Goal: Task Accomplishment & Management: Manage account settings

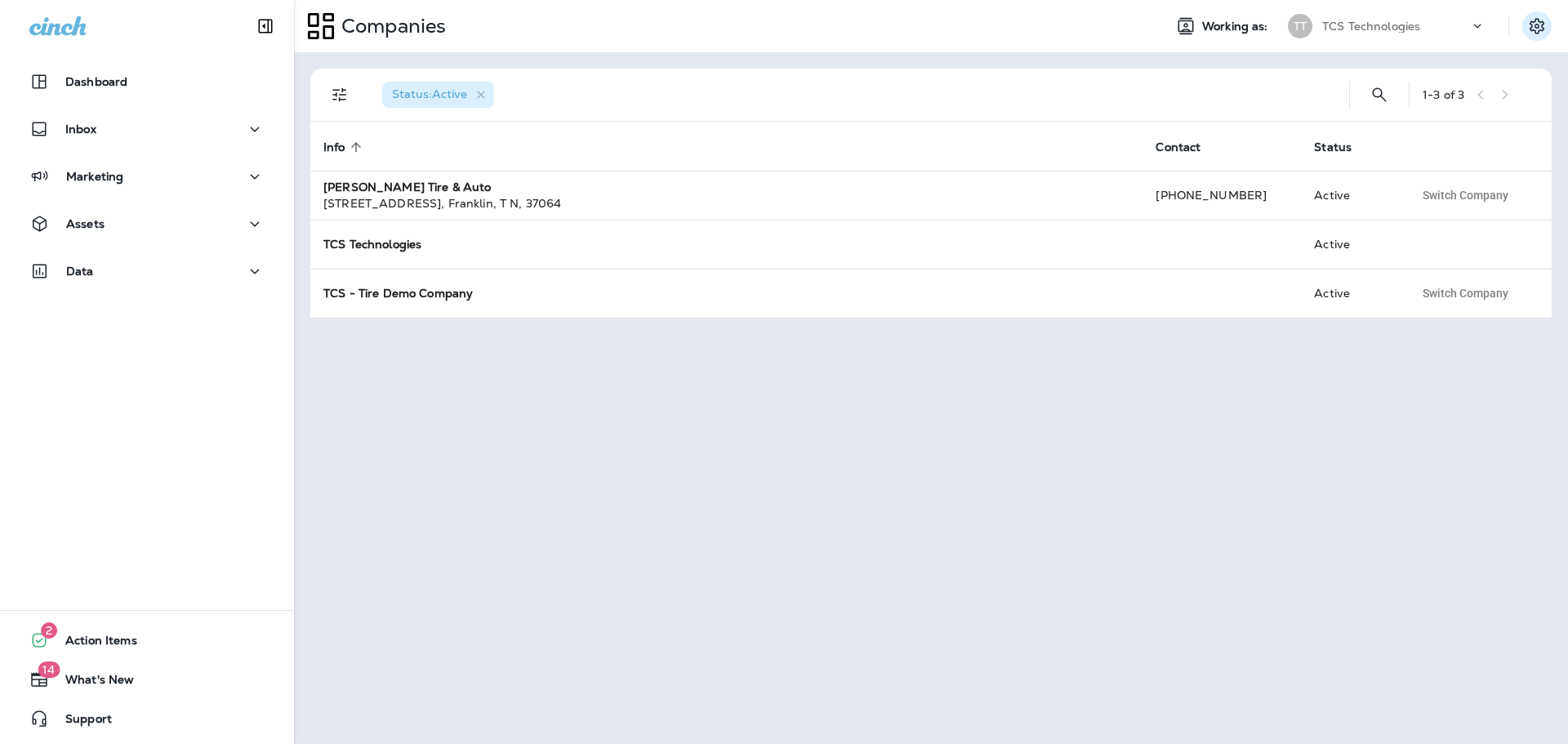
click at [1535, 19] on icon "Settings" at bounding box center [1537, 26] width 19 height 19
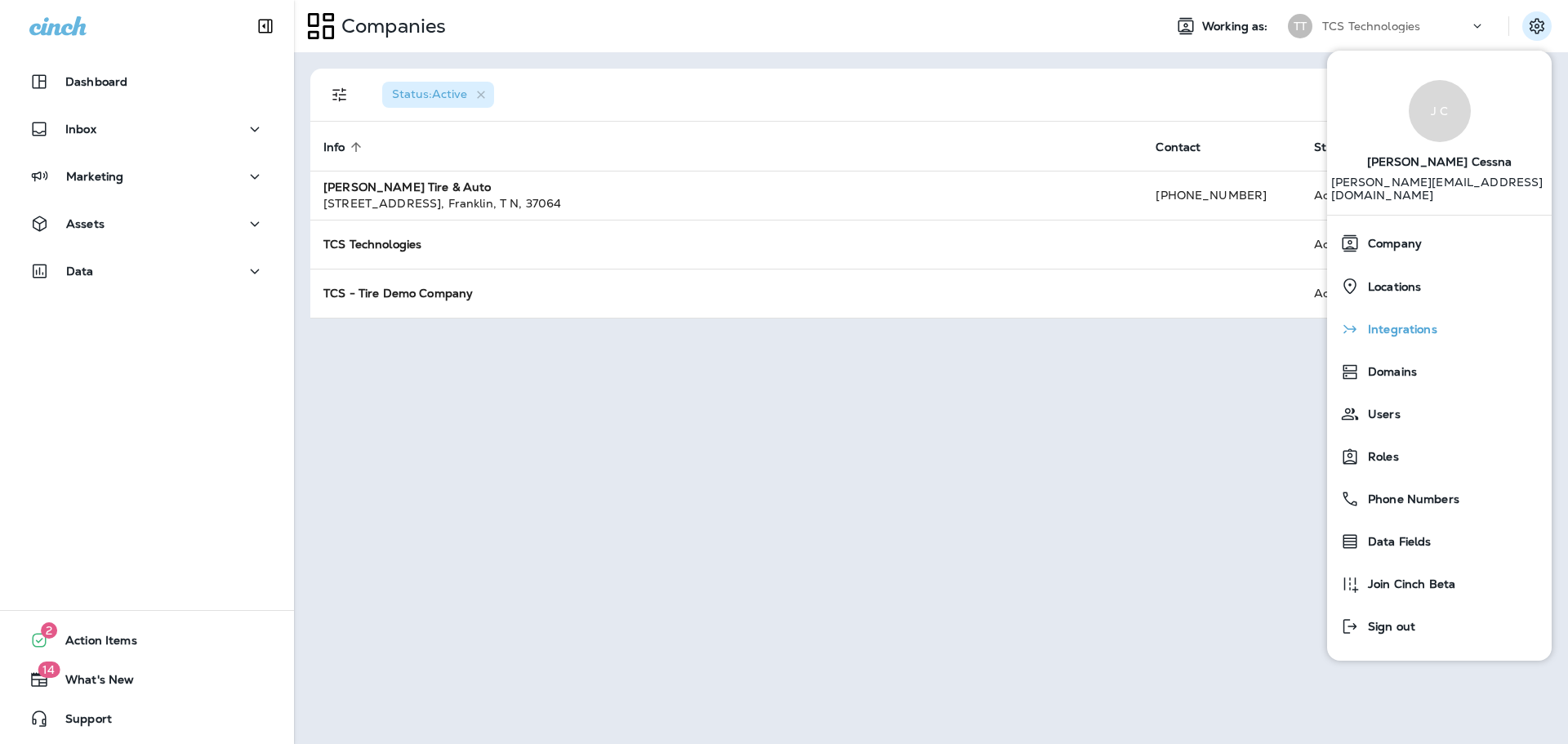
click at [1396, 322] on span "Integrations" at bounding box center [1398, 329] width 77 height 14
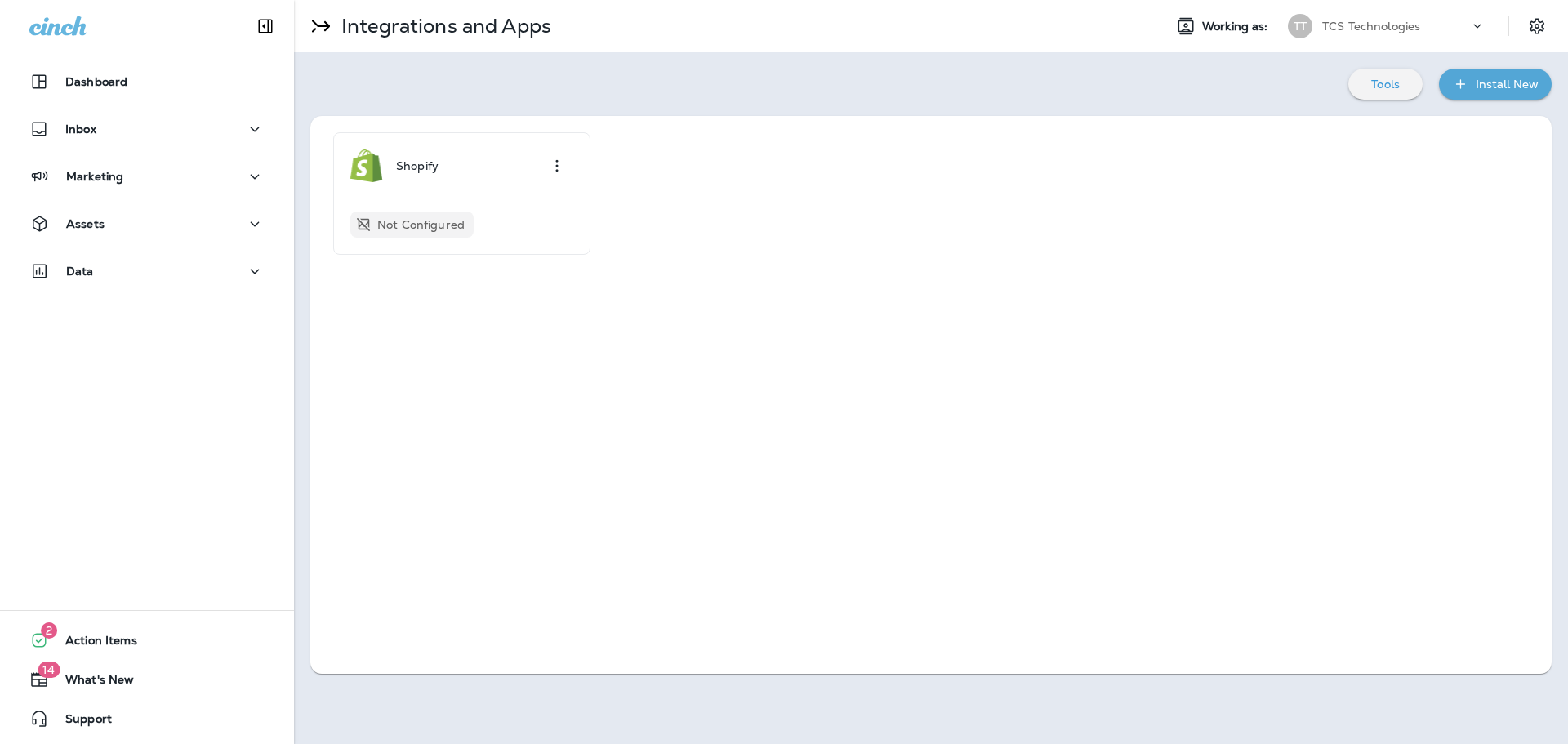
click at [1416, 18] on div "TCS Technologies" at bounding box center [1395, 26] width 147 height 25
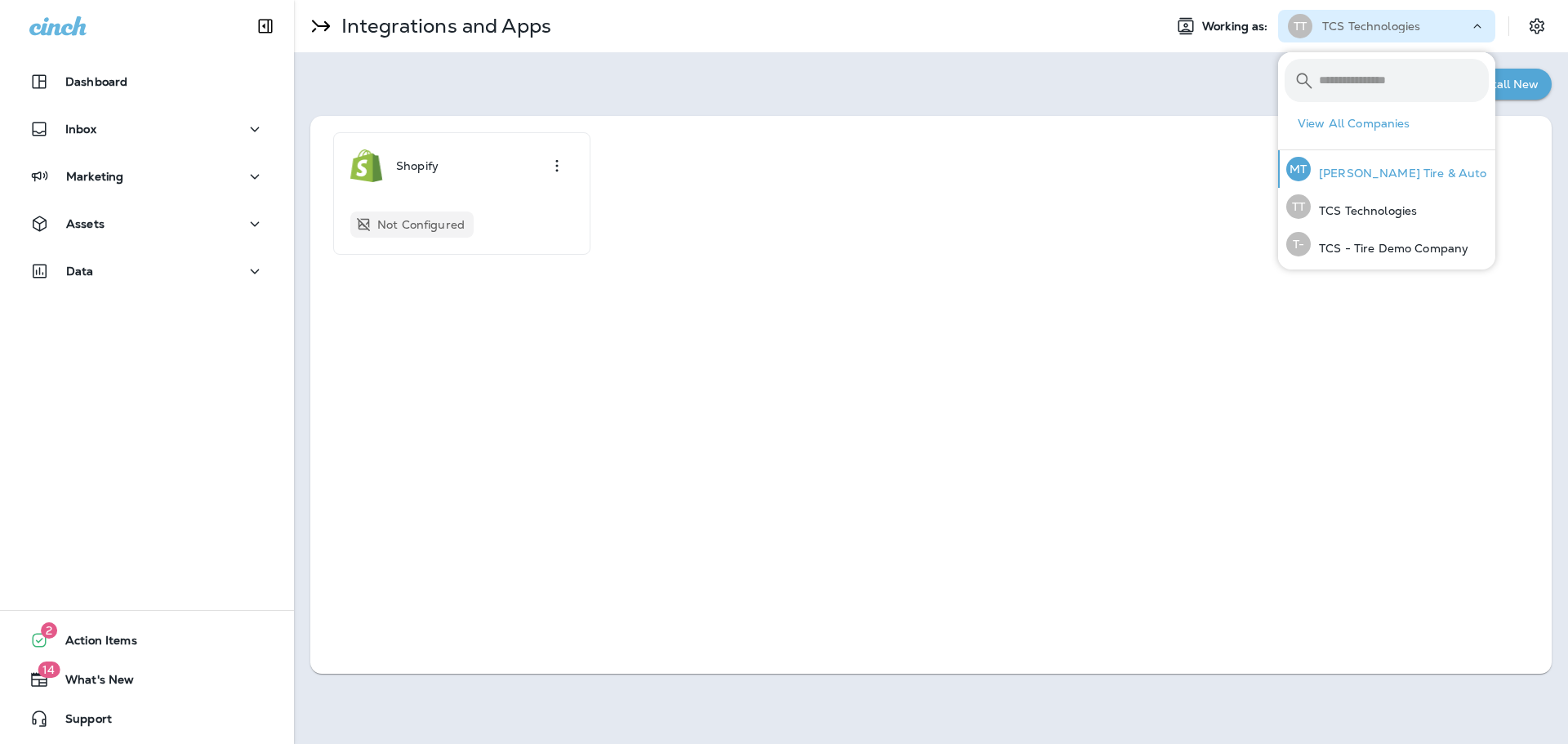
click at [1397, 186] on div "MT Moody's Tire & Auto" at bounding box center [1387, 169] width 214 height 38
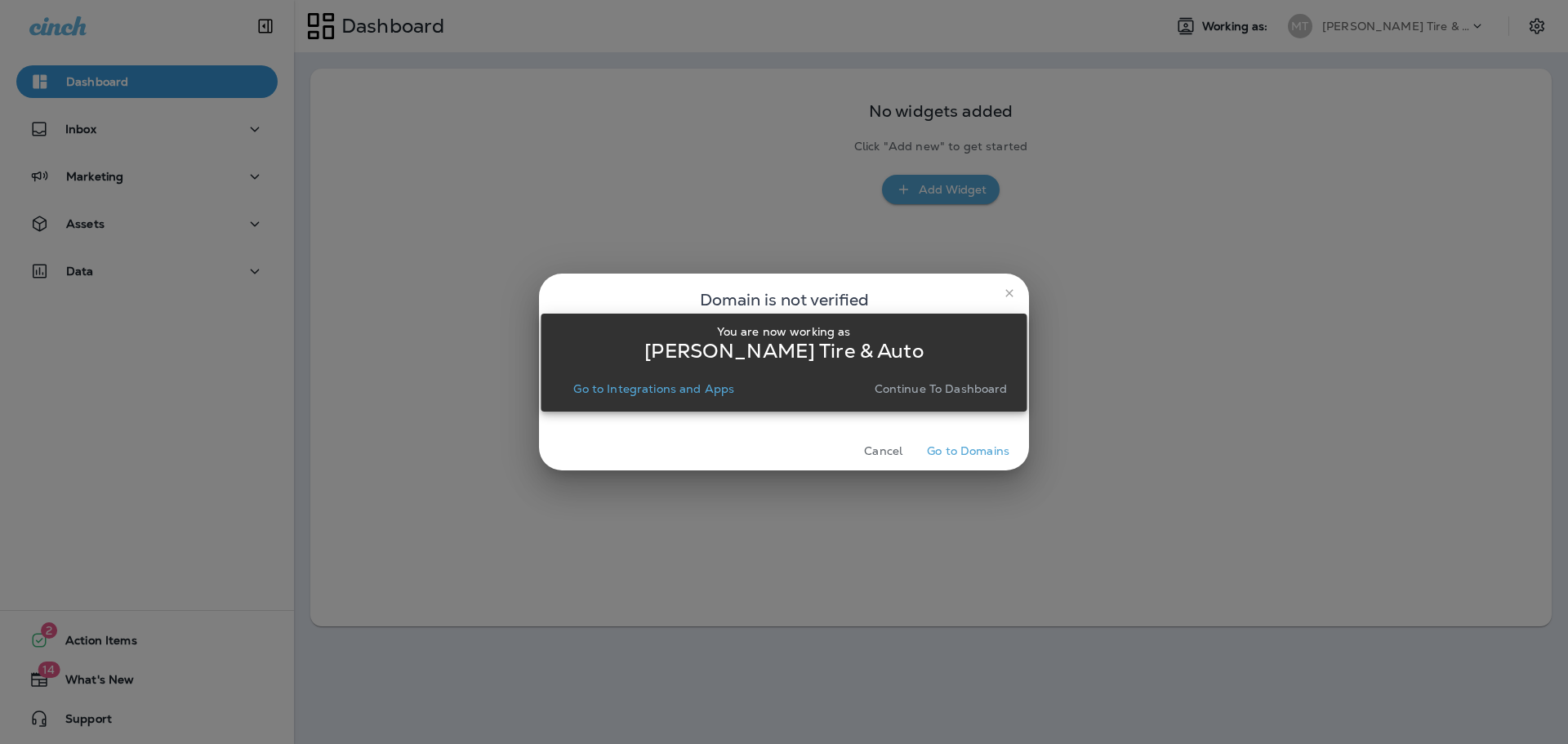
click at [671, 388] on p "Go to Integrations and Apps" at bounding box center [654, 388] width 161 height 13
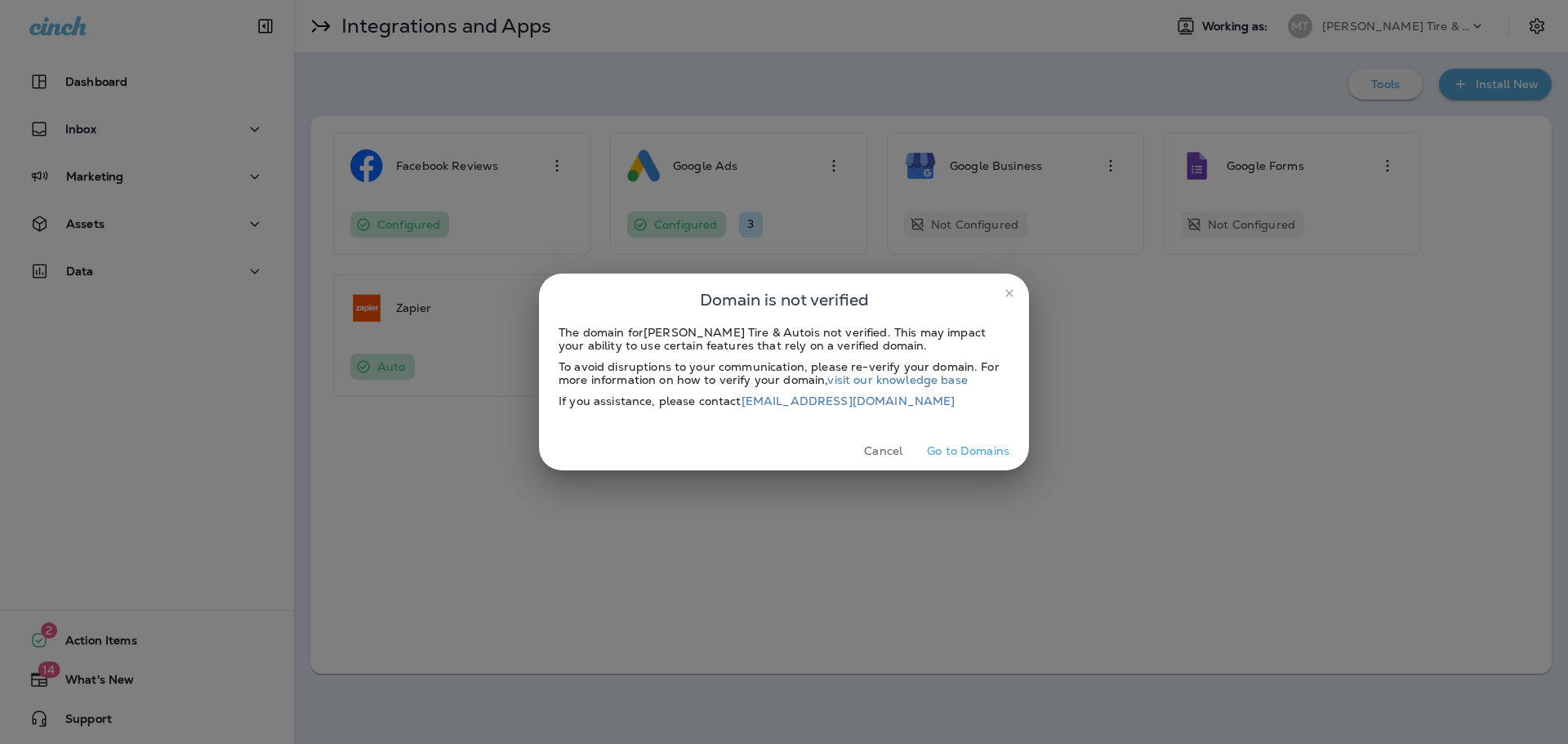
click at [892, 456] on button "Cancel" at bounding box center [884, 451] width 61 height 25
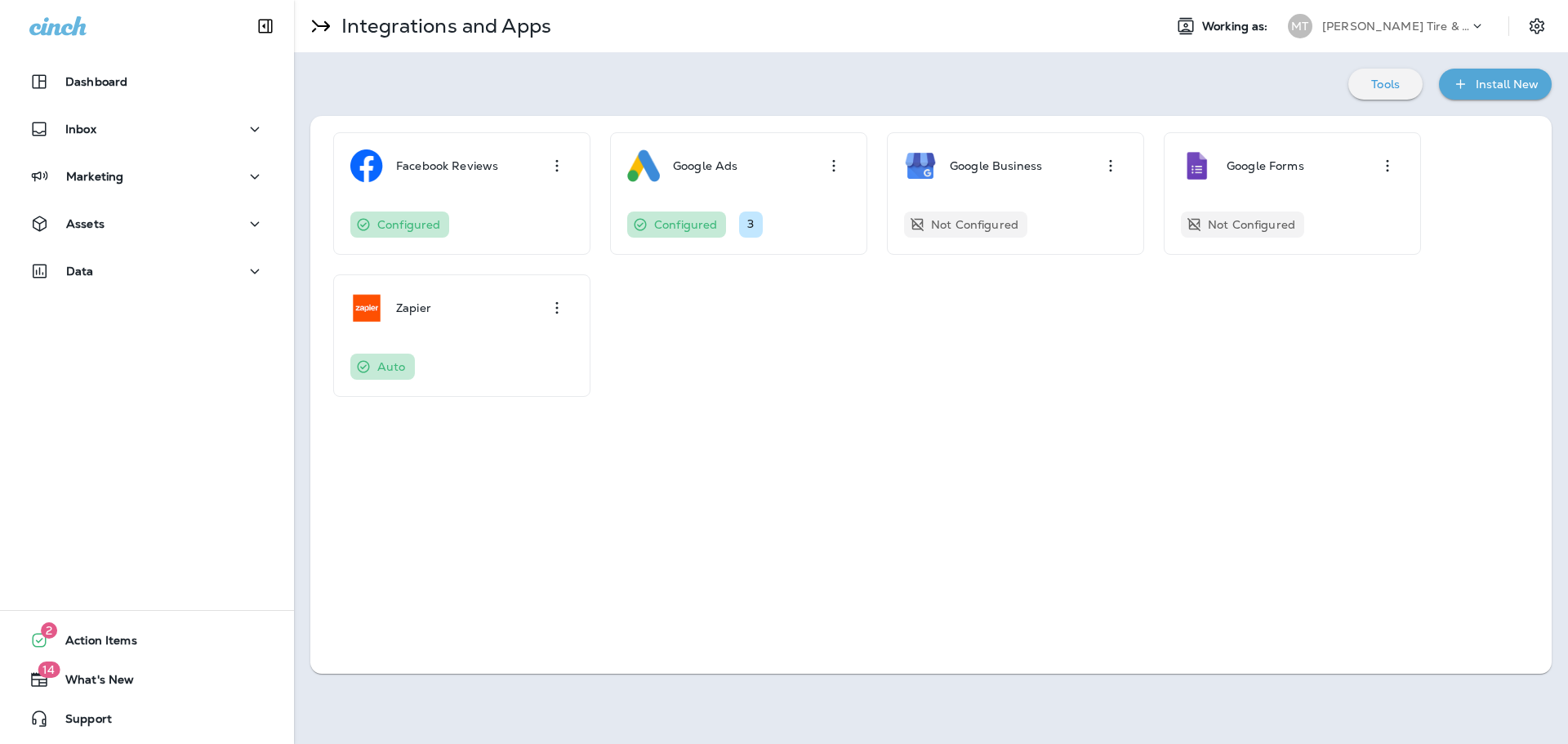
click at [1078, 403] on div "Facebook Reviews Configured Google Ads Configured 3 Google Business Not Configu…" at bounding box center [930, 264] width 1241 height 297
click at [1528, 29] on icon "Settings" at bounding box center [1537, 26] width 19 height 19
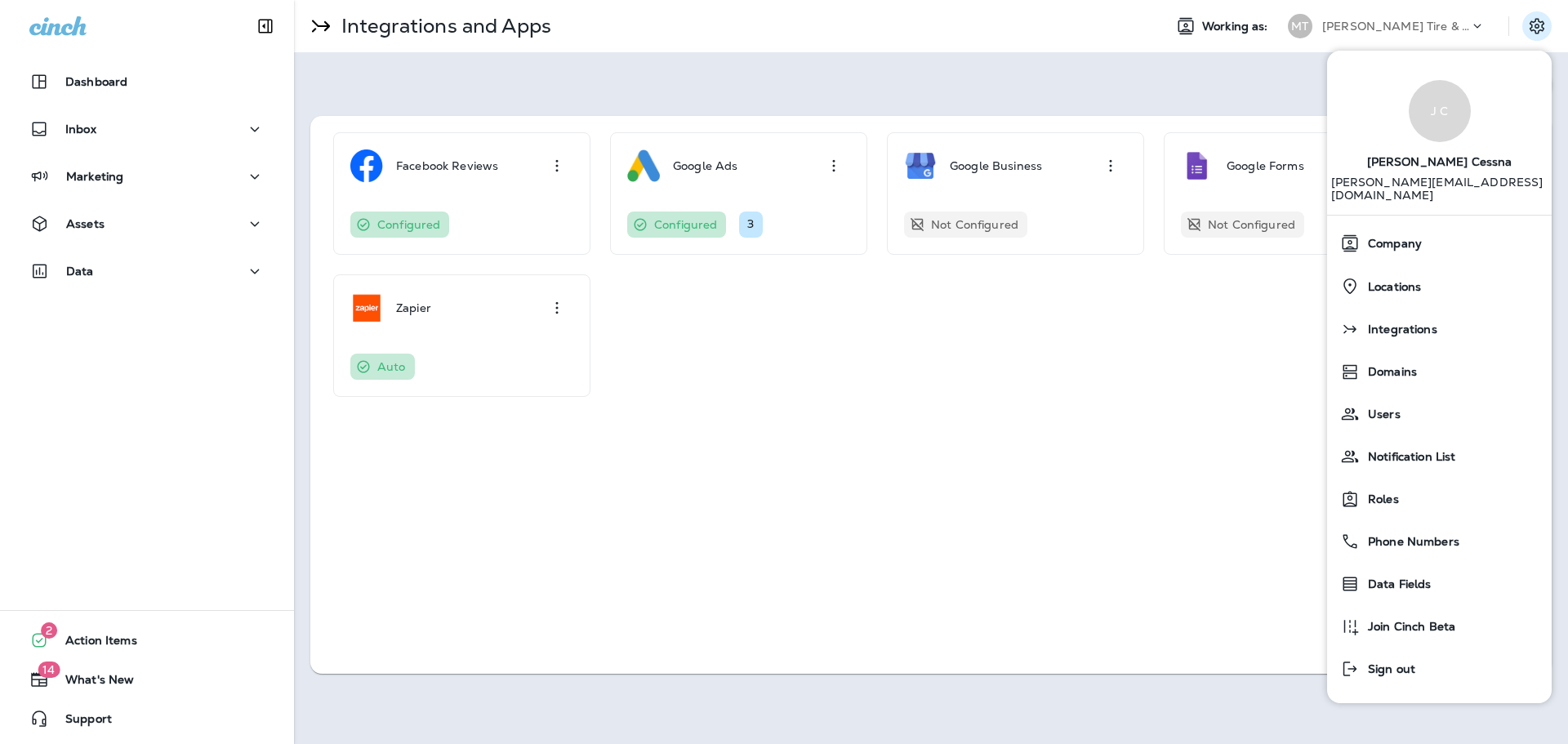
click at [1038, 476] on div "Facebook Reviews Configured Google Ads Configured 3 Google Business Not Configu…" at bounding box center [930, 394] width 1241 height 558
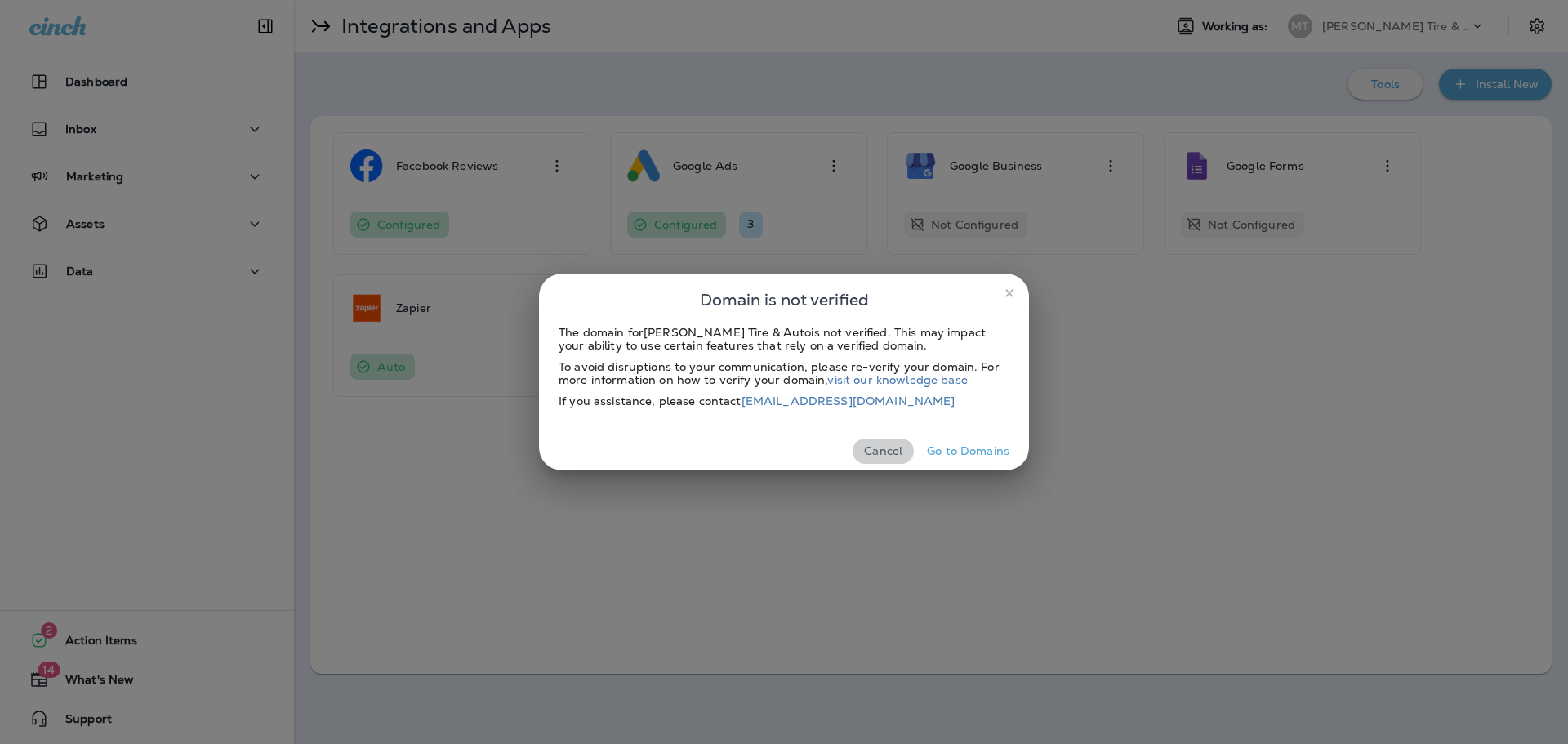
click at [888, 451] on button "Cancel" at bounding box center [884, 451] width 61 height 25
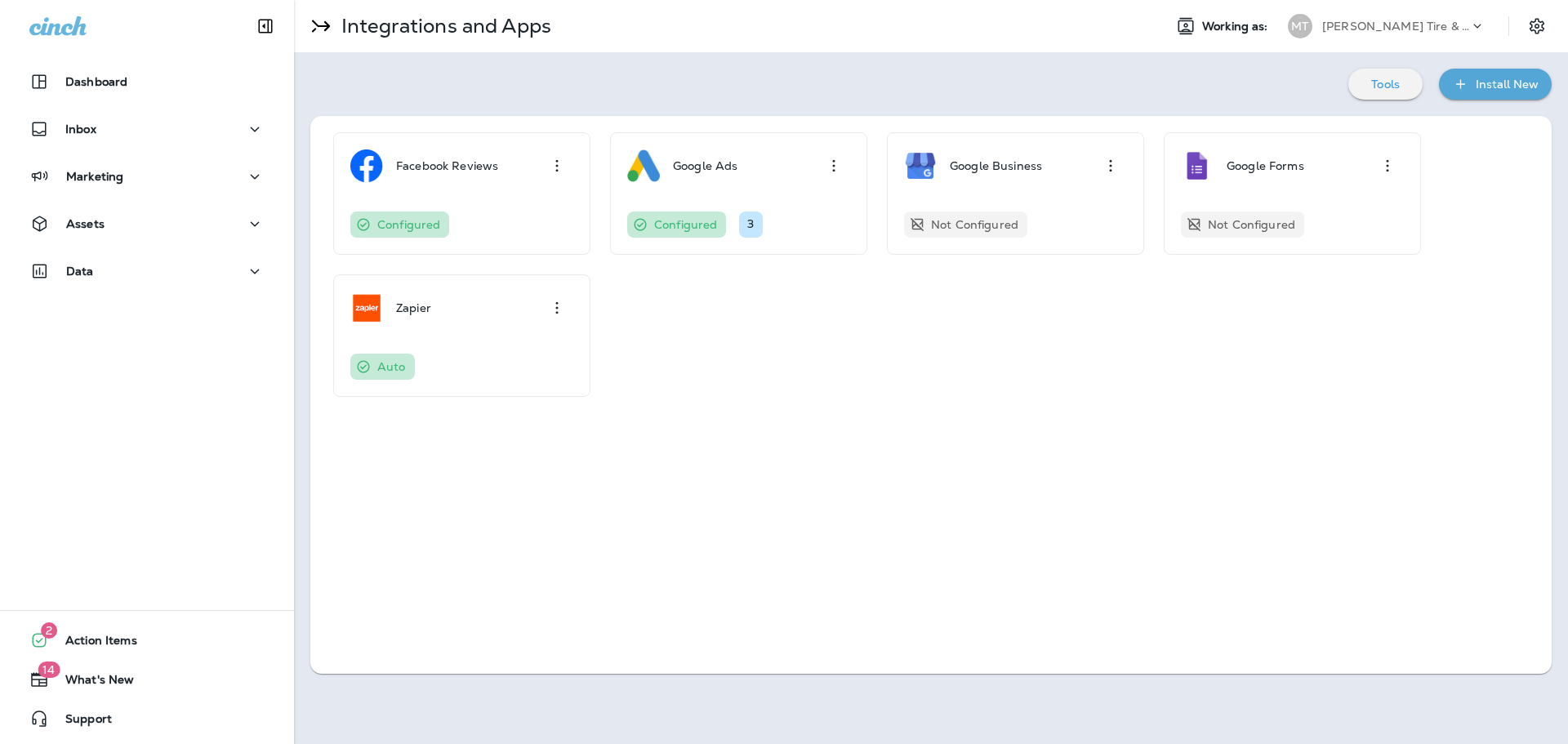
click at [1198, 318] on div "Facebook Reviews Configured Google Ads Configured 3 Google Business Not Configu…" at bounding box center [931, 264] width 1209 height 264
click at [105, 714] on span "Support" at bounding box center [81, 722] width 63 height 19
click at [1543, 29] on icon "Settings" at bounding box center [1537, 25] width 15 height 16
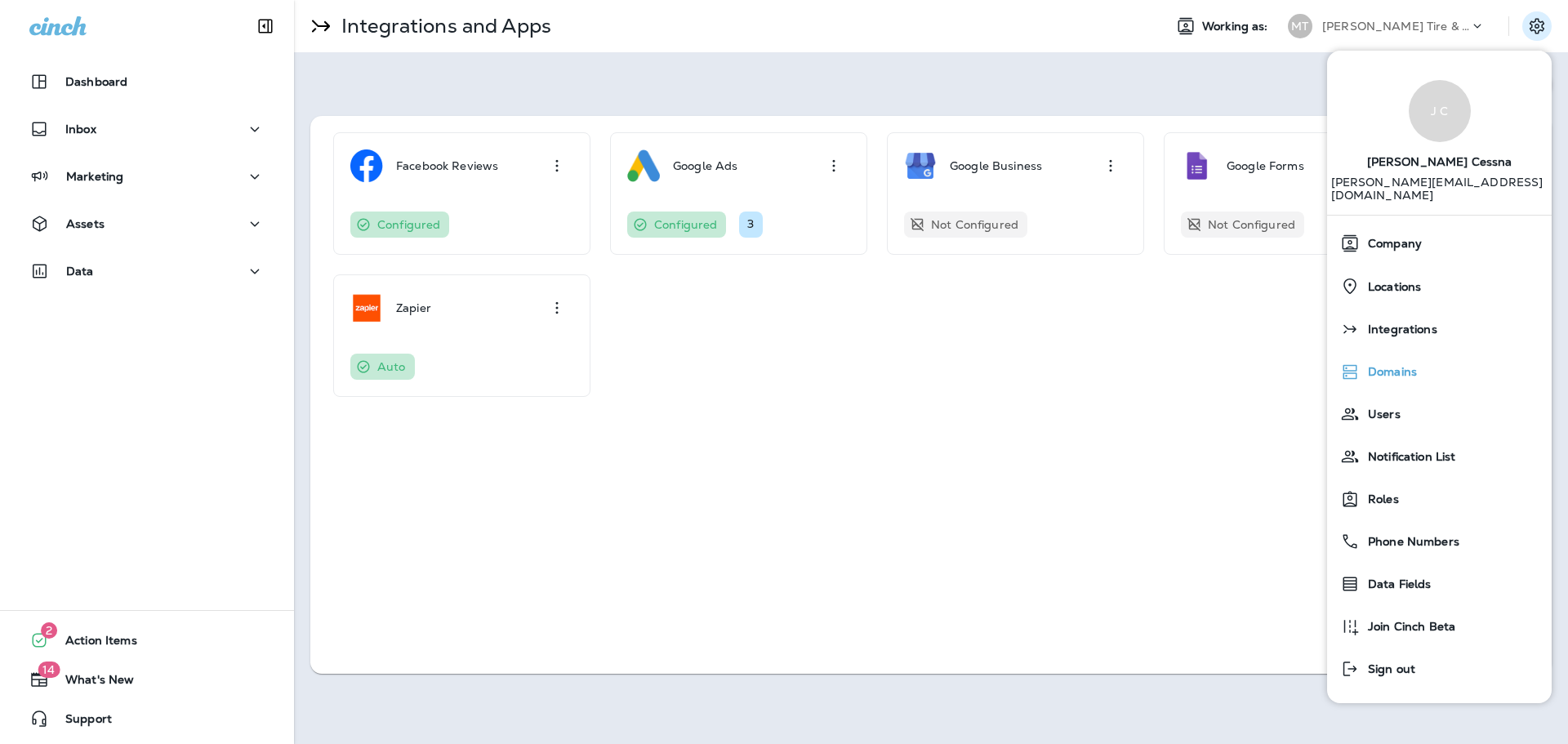
click at [1392, 365] on span "Domains" at bounding box center [1388, 372] width 57 height 14
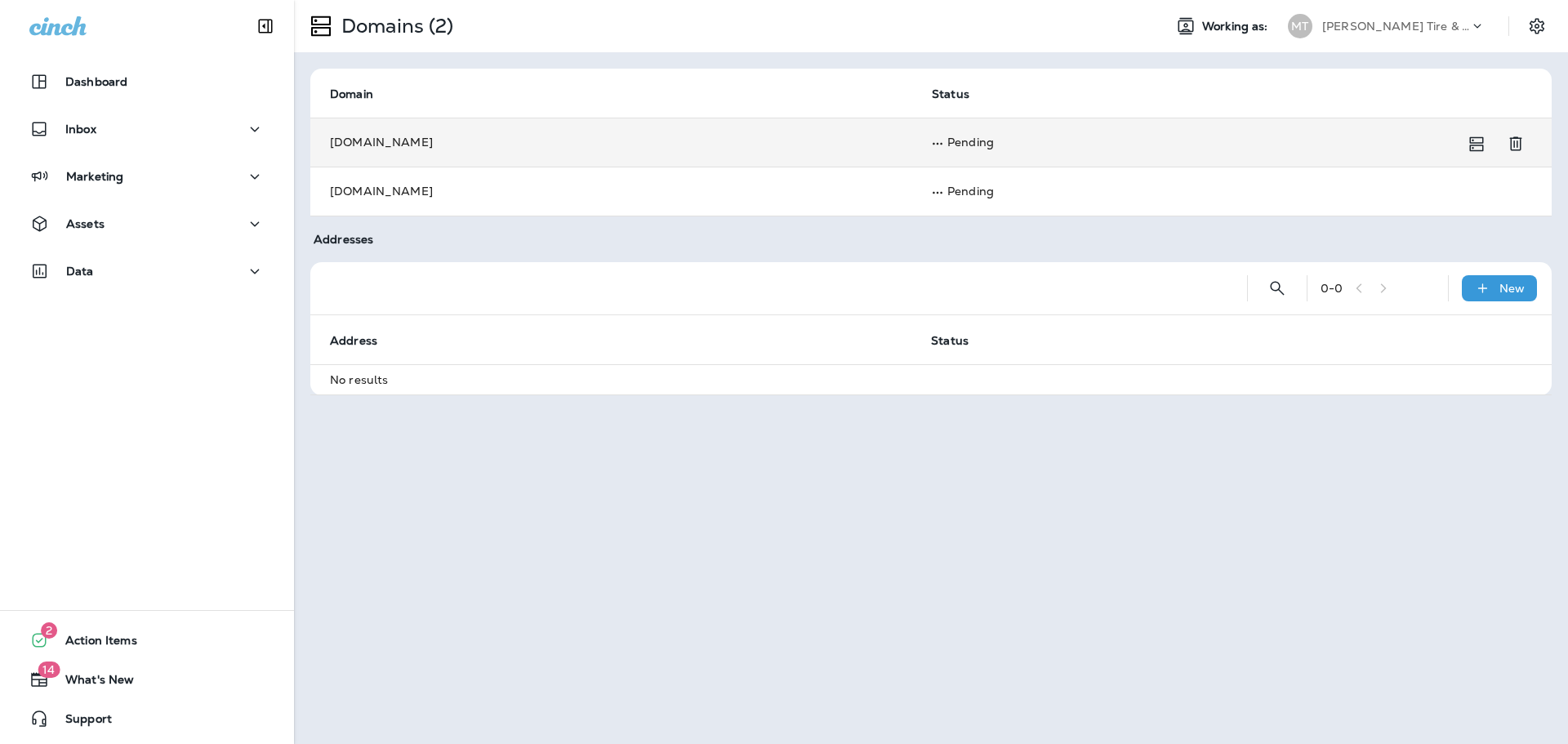
click at [396, 140] on td "[DOMAIN_NAME]" at bounding box center [611, 142] width 602 height 49
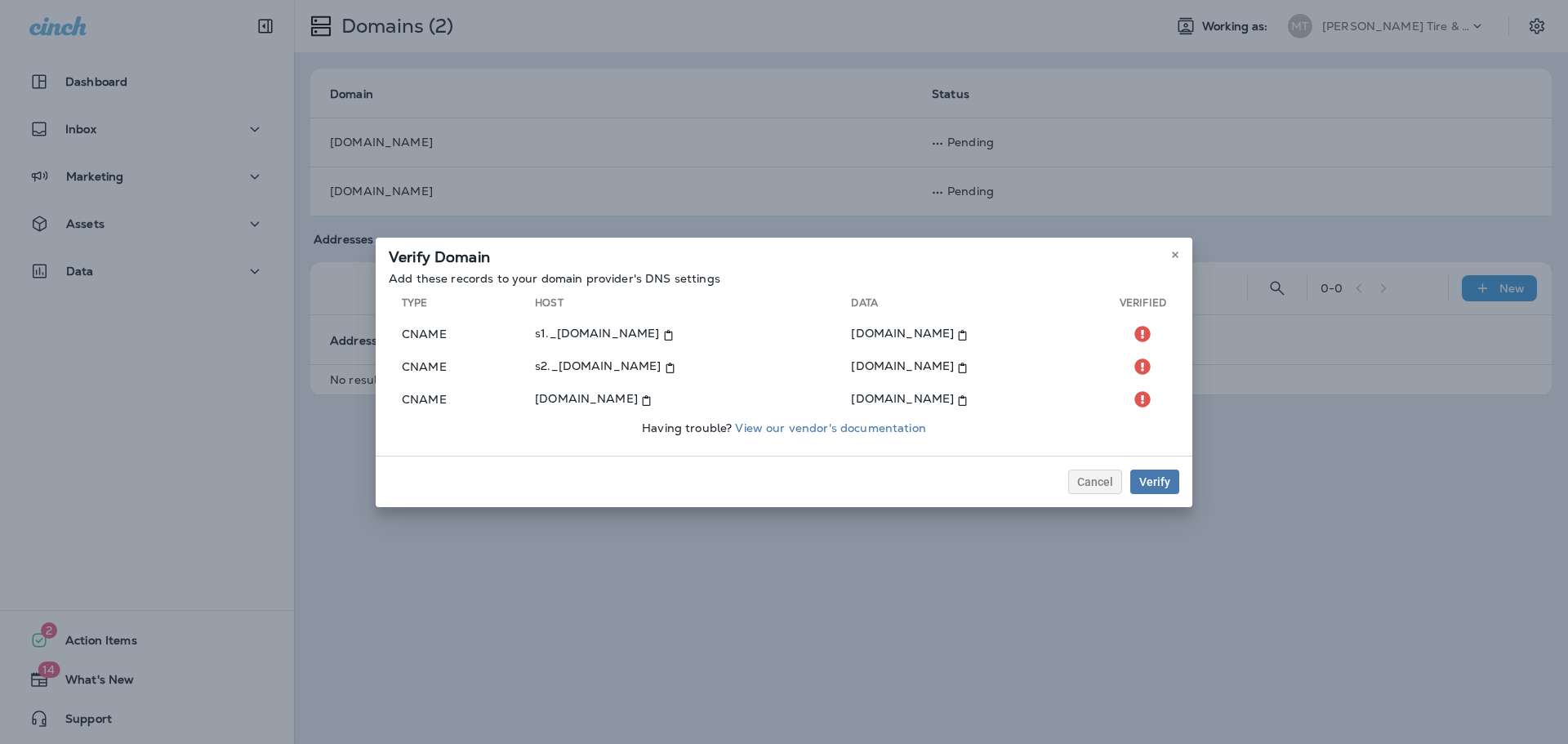
click at [1109, 633] on div "Verify Domain Add these records to your domain provider's DNS settings Type Hos…" at bounding box center [784, 372] width 1568 height 744
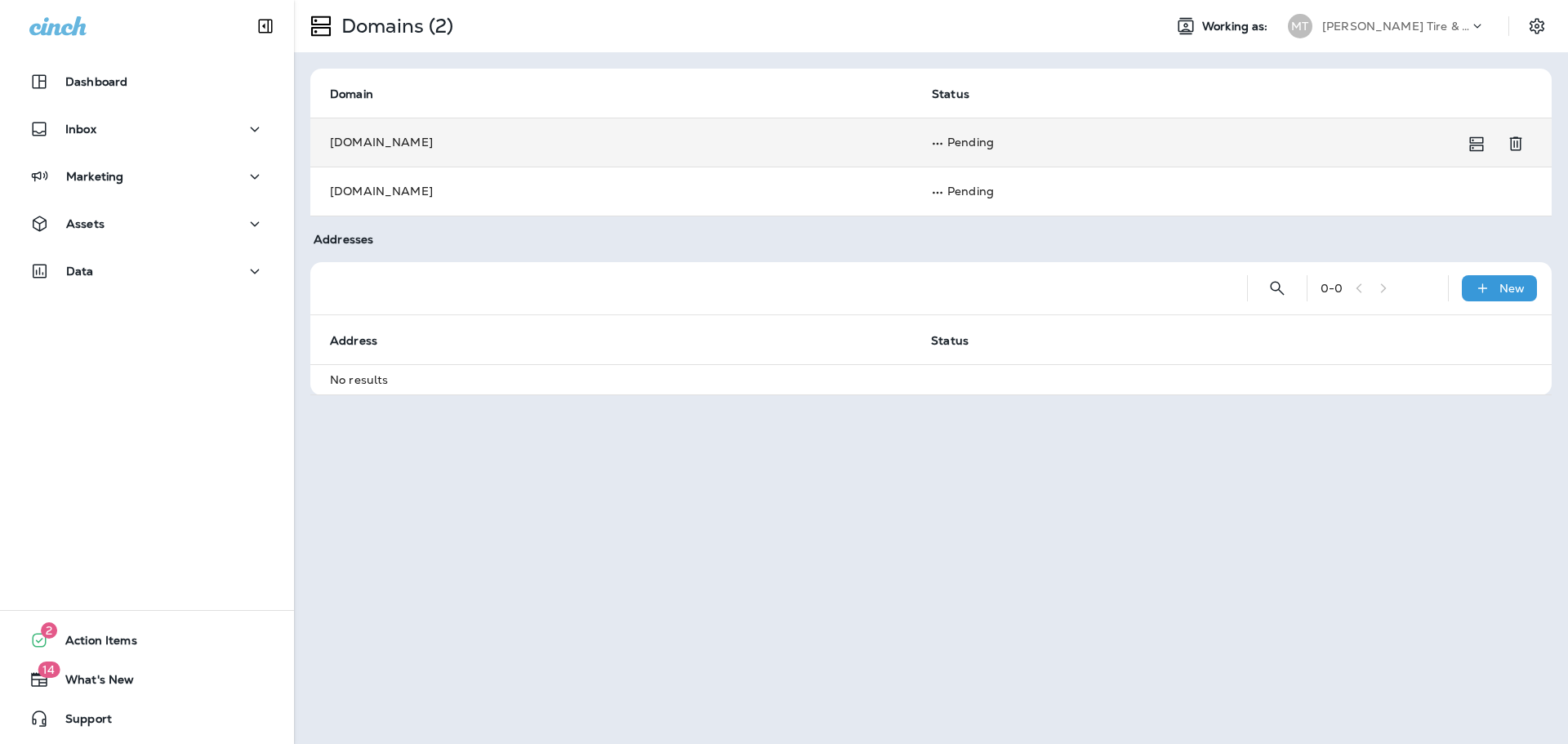
click at [395, 140] on td "[DOMAIN_NAME]" at bounding box center [611, 142] width 602 height 49
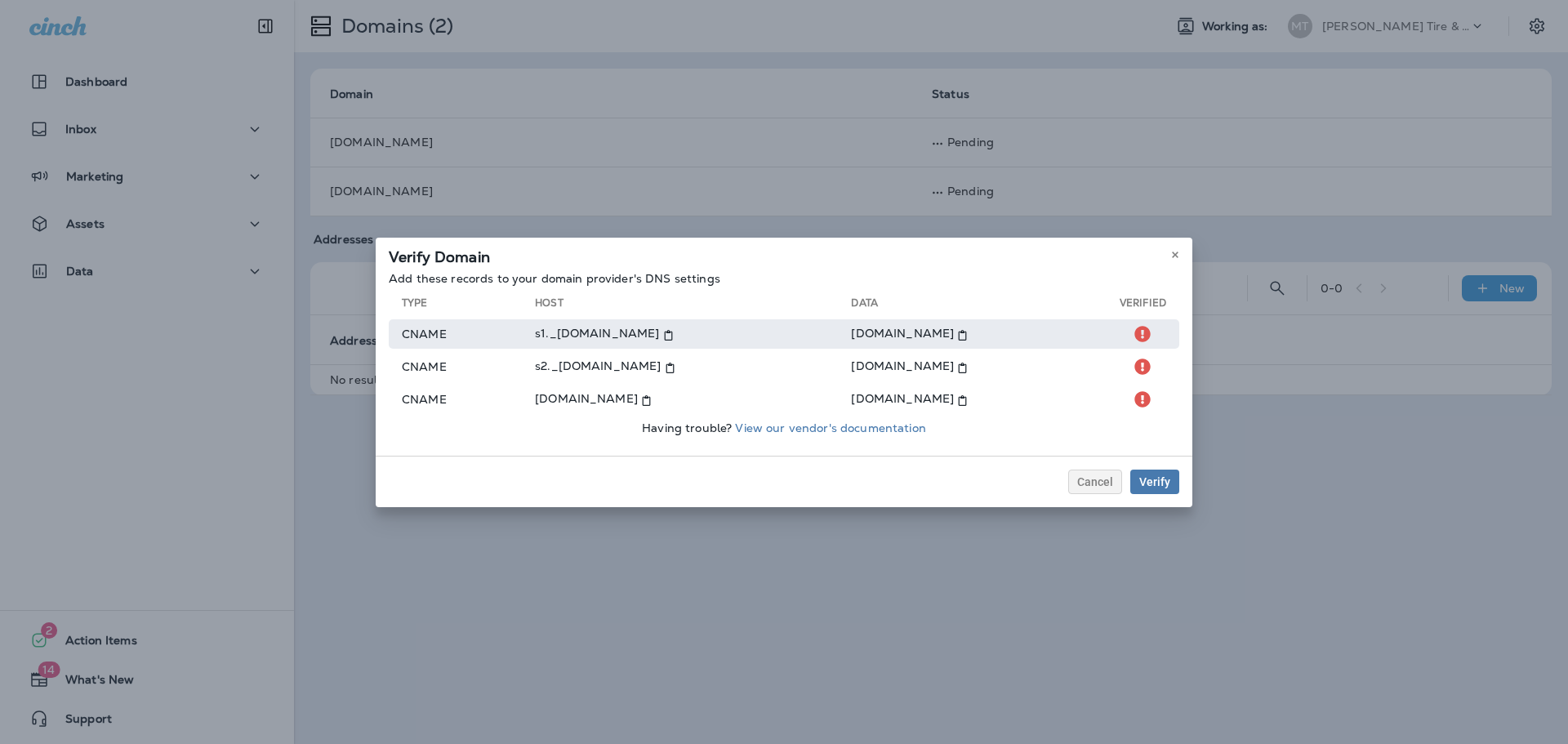
click at [674, 332] on icon at bounding box center [668, 336] width 11 height 11
click at [968, 337] on icon at bounding box center [963, 336] width 11 height 11
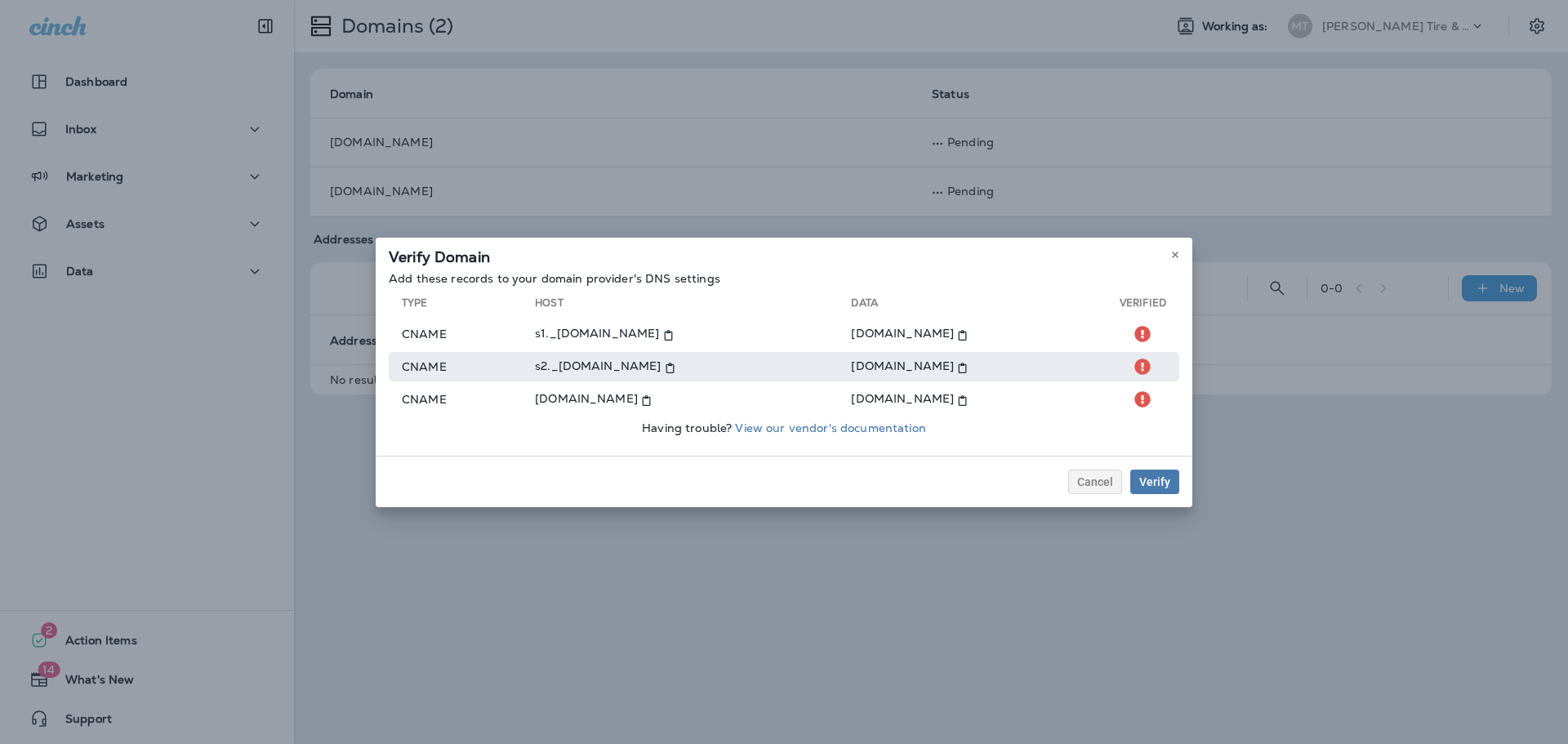
click at [674, 368] on use at bounding box center [669, 368] width 8 height 11
click at [967, 365] on use at bounding box center [963, 368] width 8 height 11
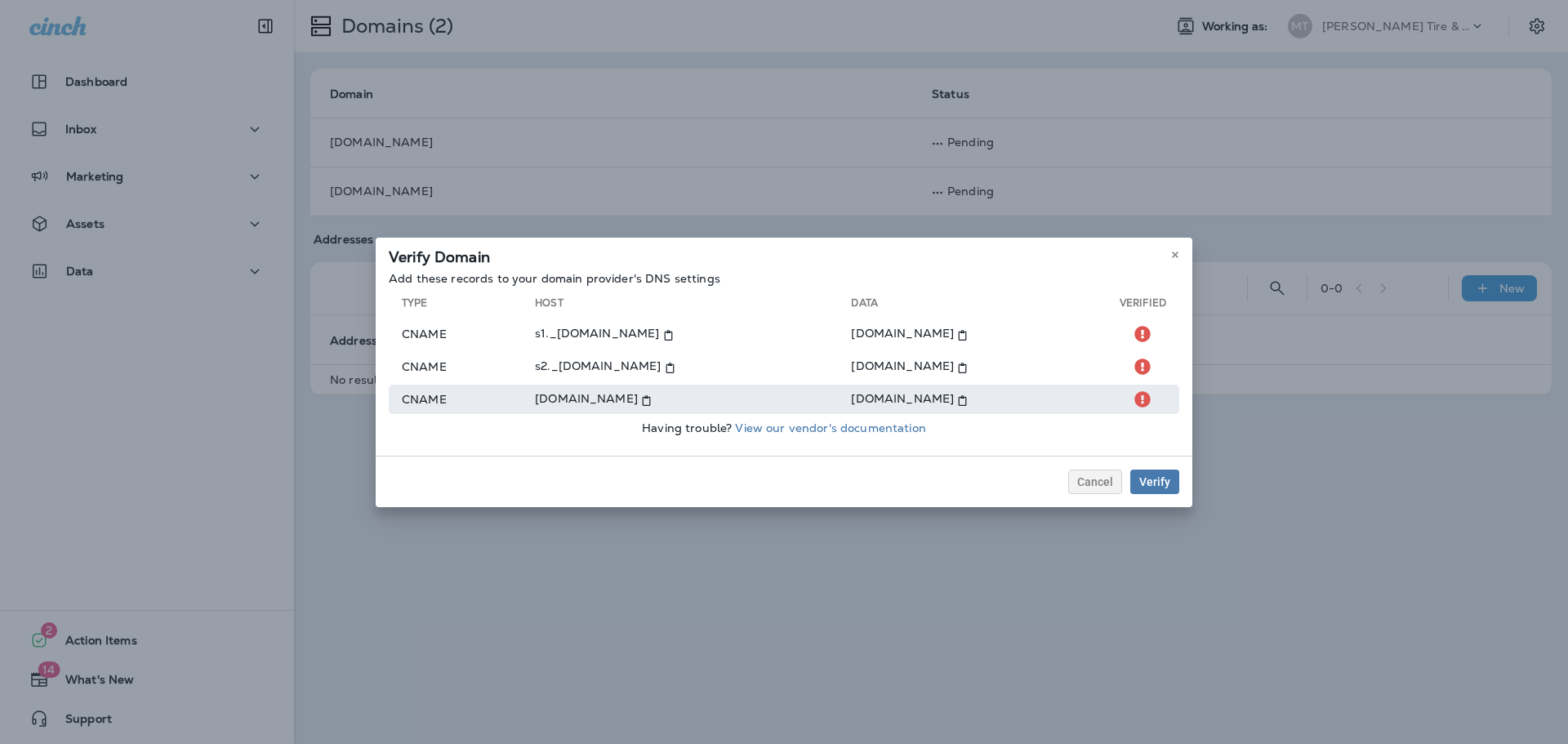
click at [641, 401] on icon at bounding box center [647, 401] width 11 height 11
click at [959, 398] on use at bounding box center [963, 401] width 8 height 11
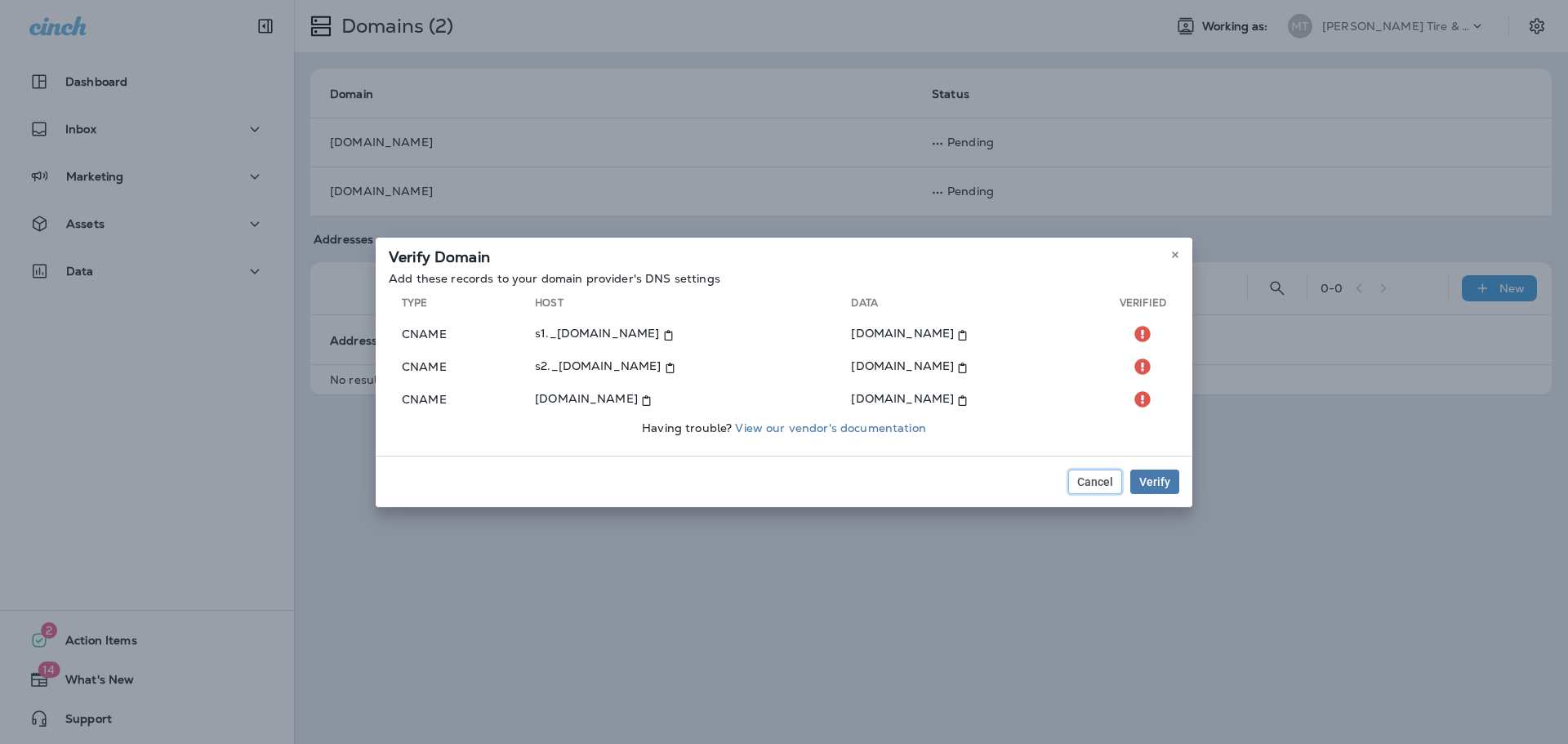
click at [1102, 483] on span "Cancel" at bounding box center [1095, 481] width 36 height 11
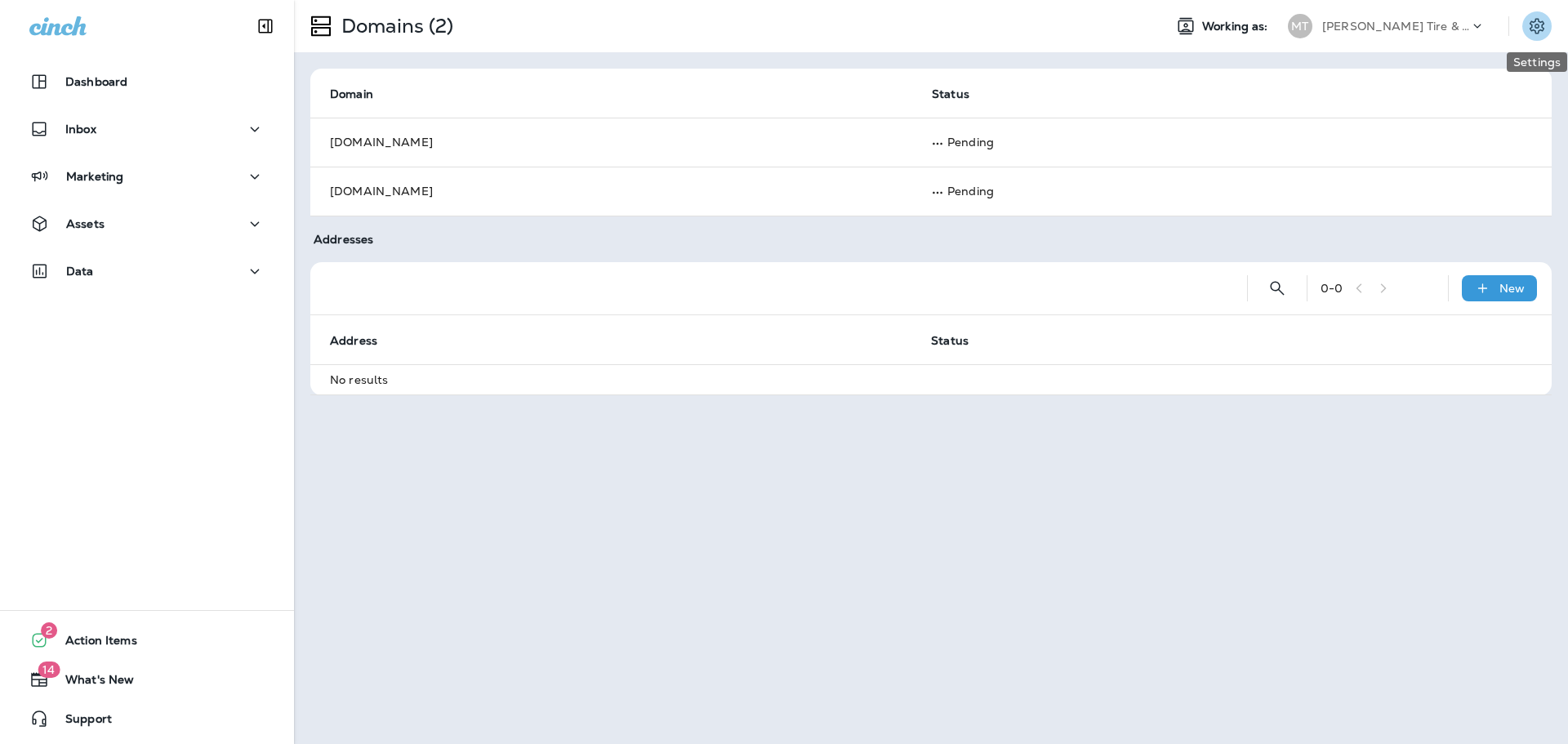
click at [1541, 31] on icon "Settings" at bounding box center [1537, 26] width 19 height 19
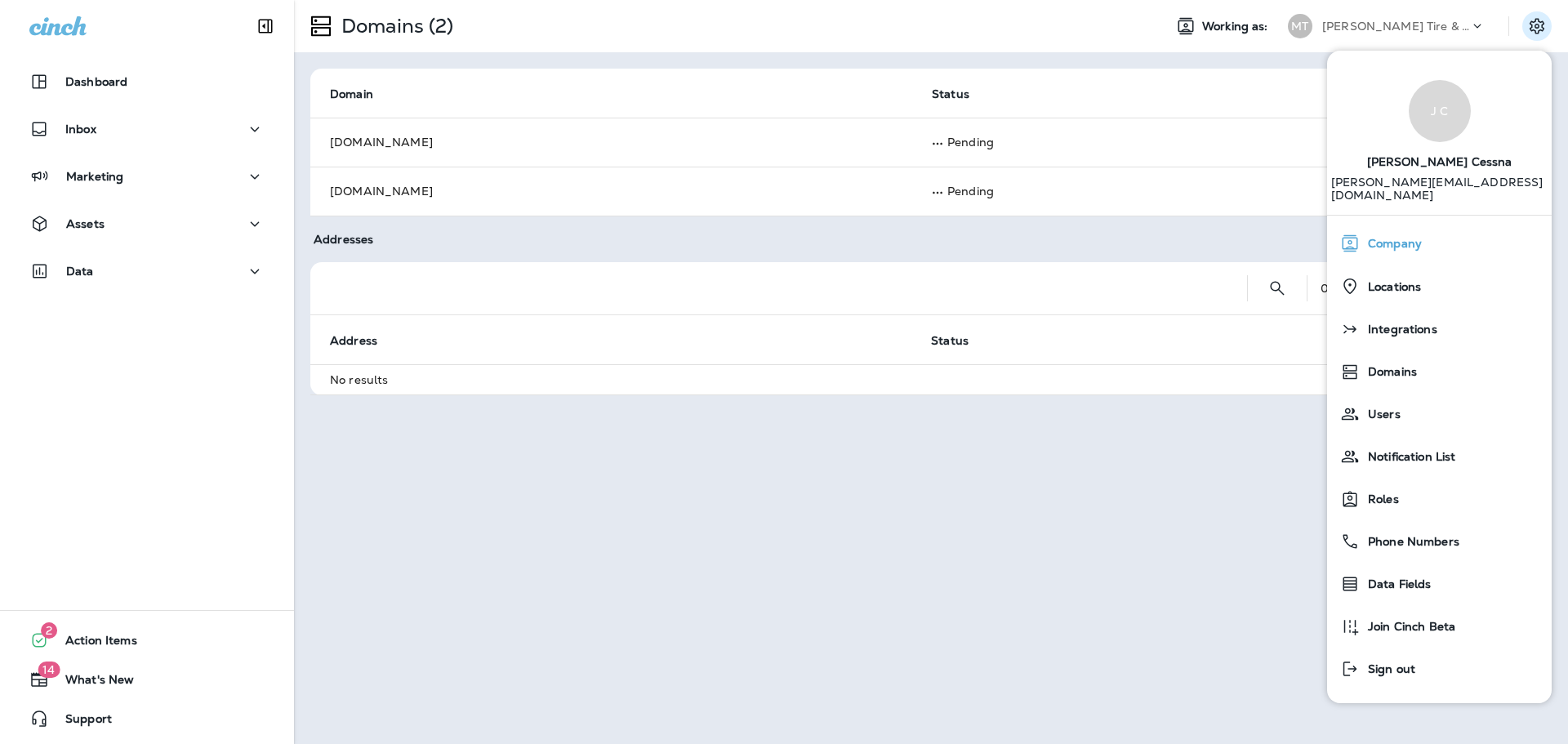
click at [1391, 237] on span "Company" at bounding box center [1391, 244] width 62 height 14
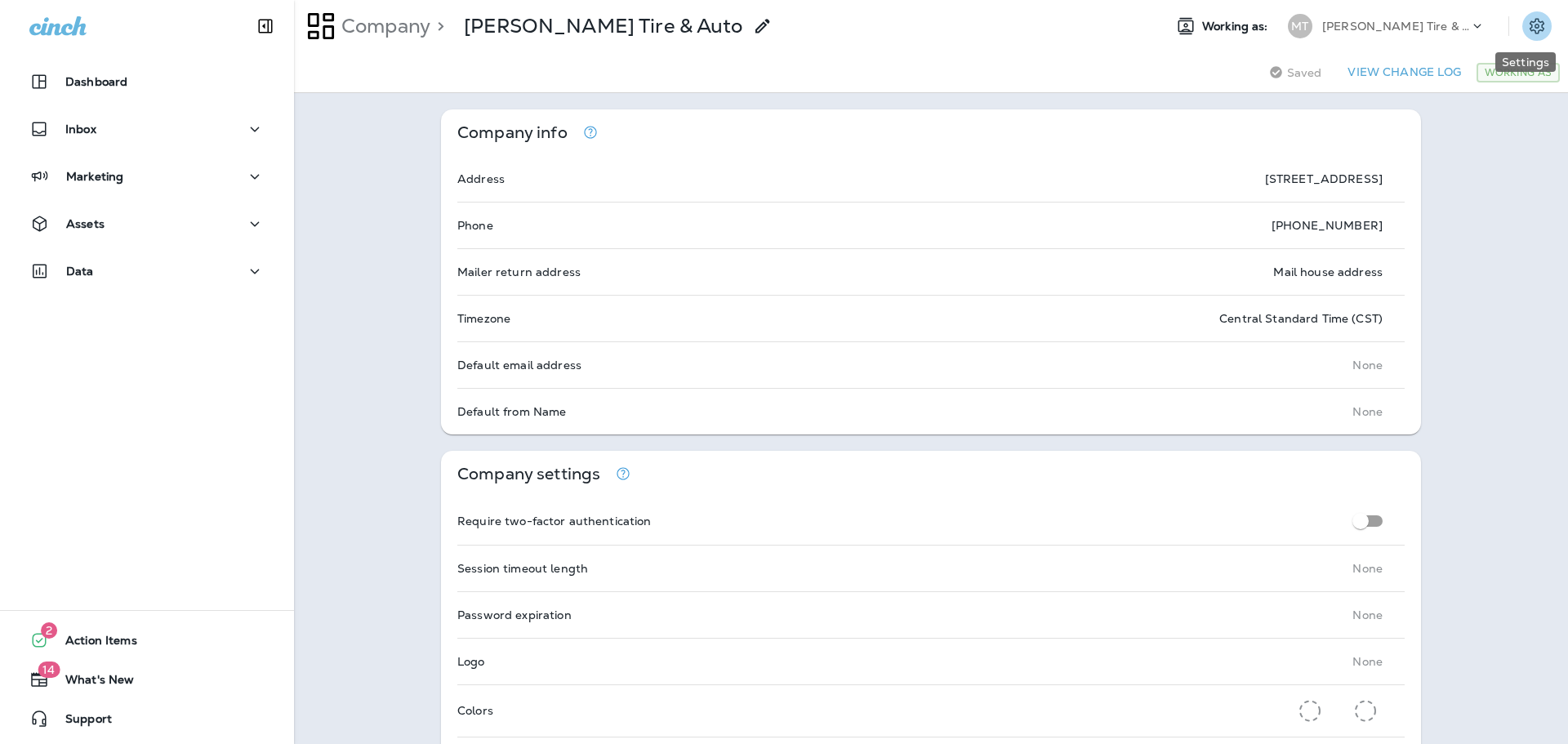
click at [1528, 20] on icon "Settings" at bounding box center [1537, 26] width 19 height 19
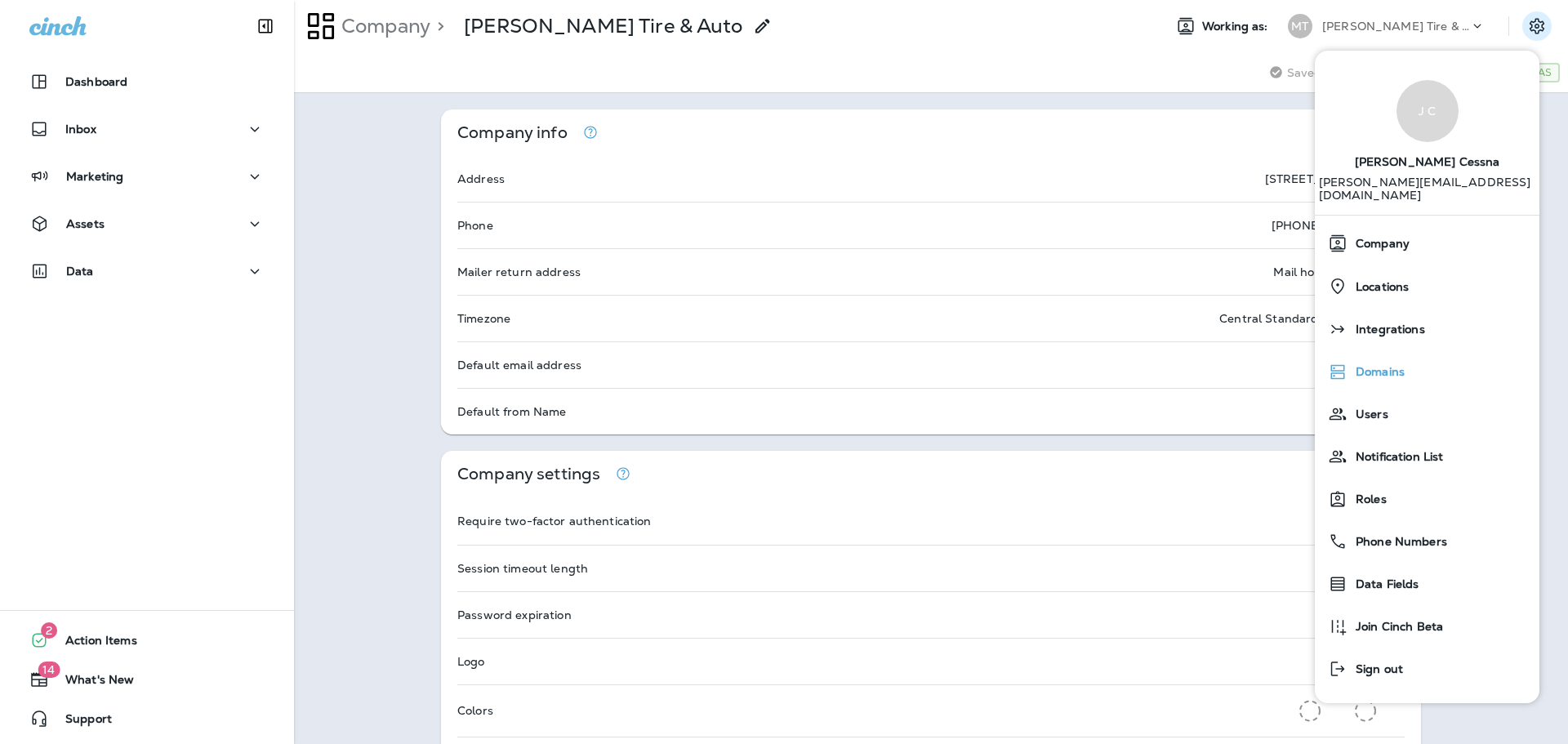
click at [1402, 355] on div "Domains" at bounding box center [1427, 371] width 212 height 33
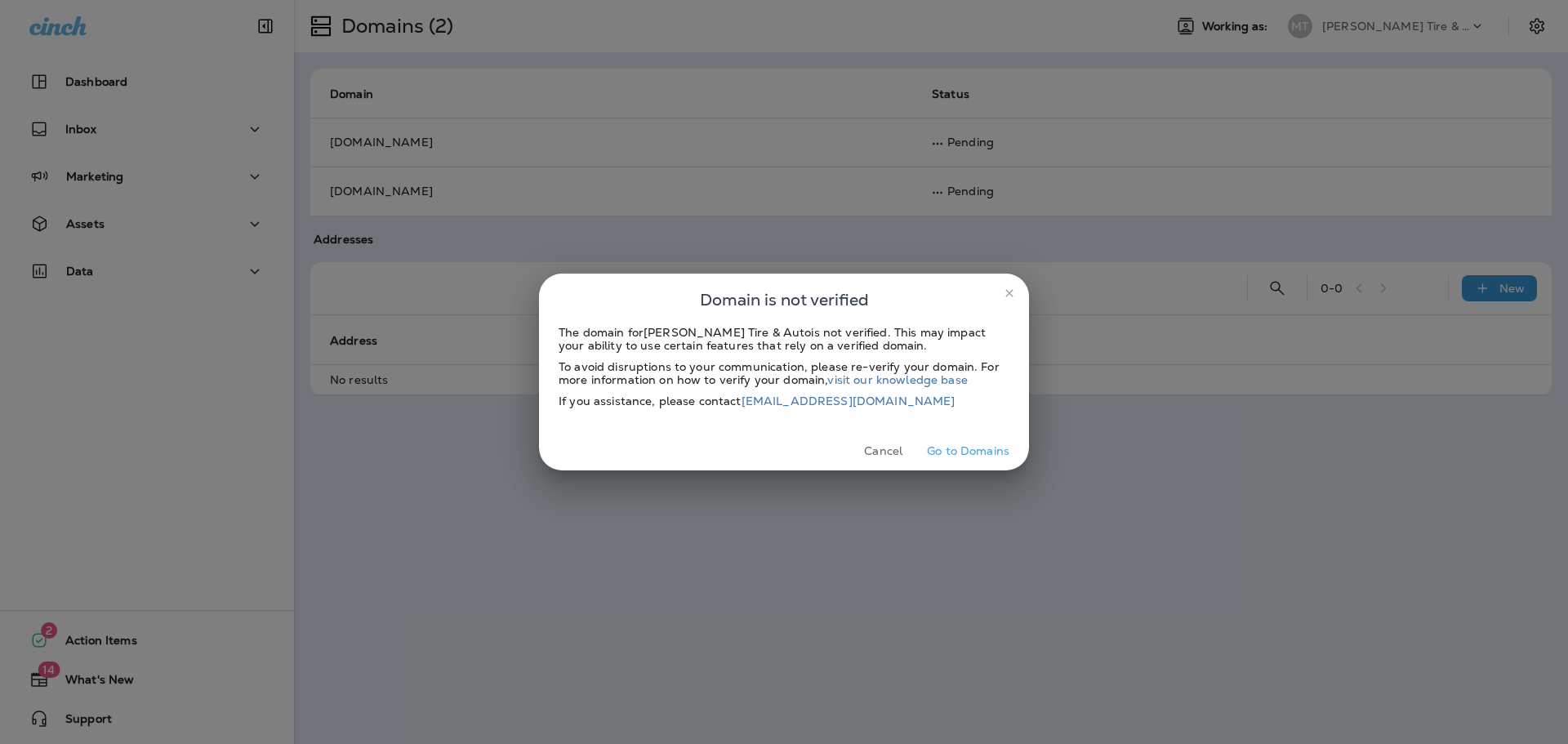
click at [989, 454] on button "Go to Domains" at bounding box center [968, 451] width 96 height 25
click at [985, 455] on button "Go to Domains" at bounding box center [968, 451] width 96 height 25
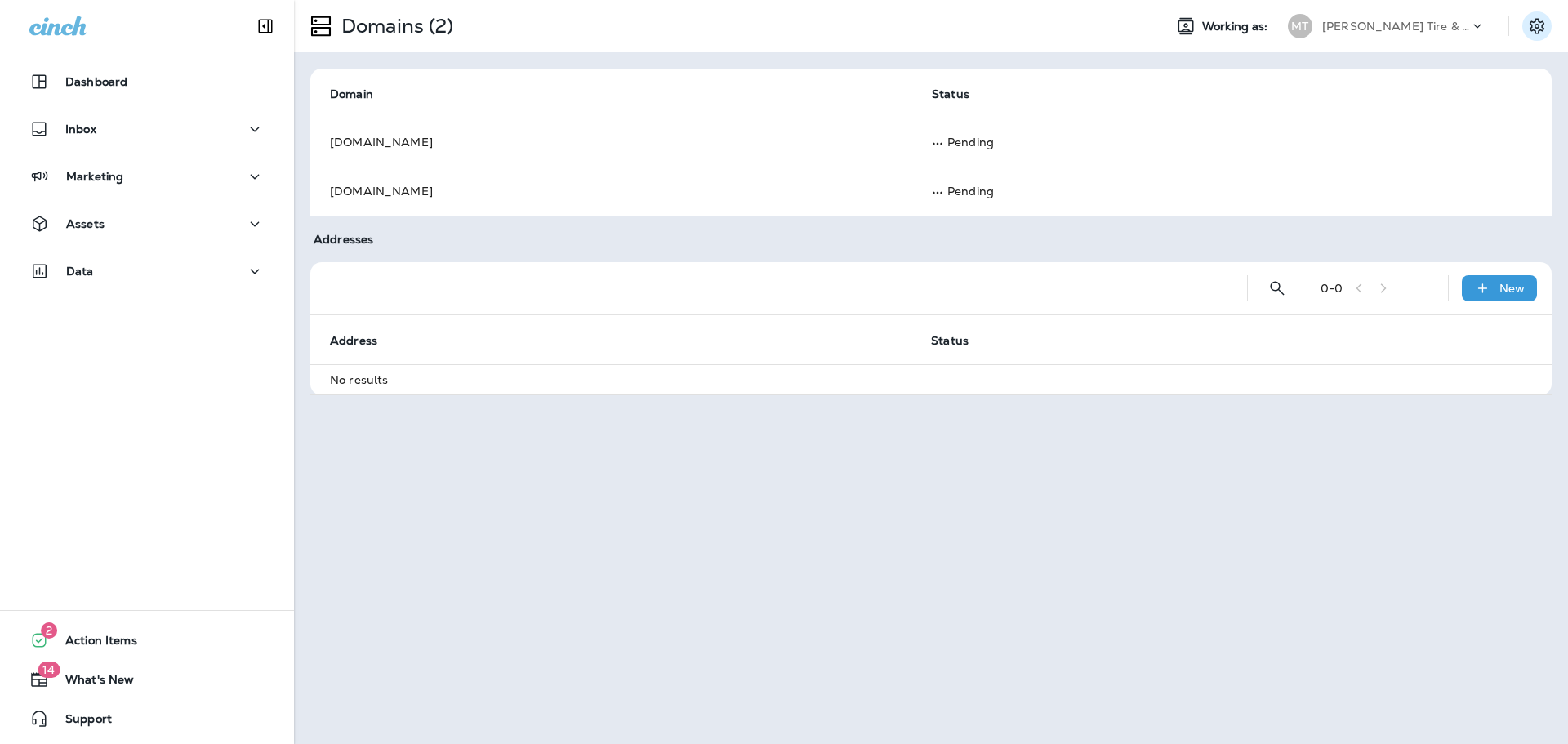
click at [1543, 28] on icon "Settings" at bounding box center [1537, 25] width 15 height 16
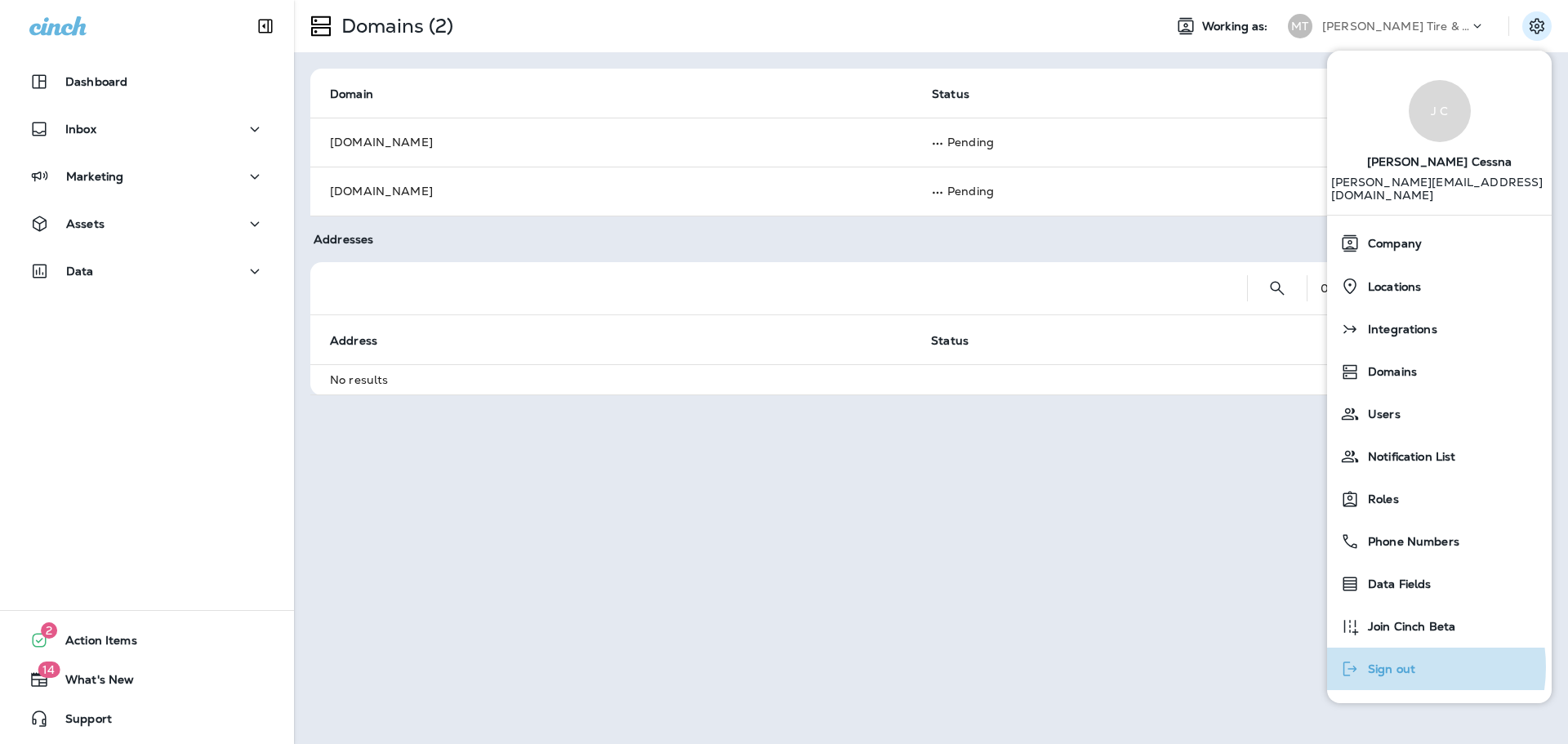
click at [1387, 662] on span "Sign out" at bounding box center [1387, 669] width 55 height 14
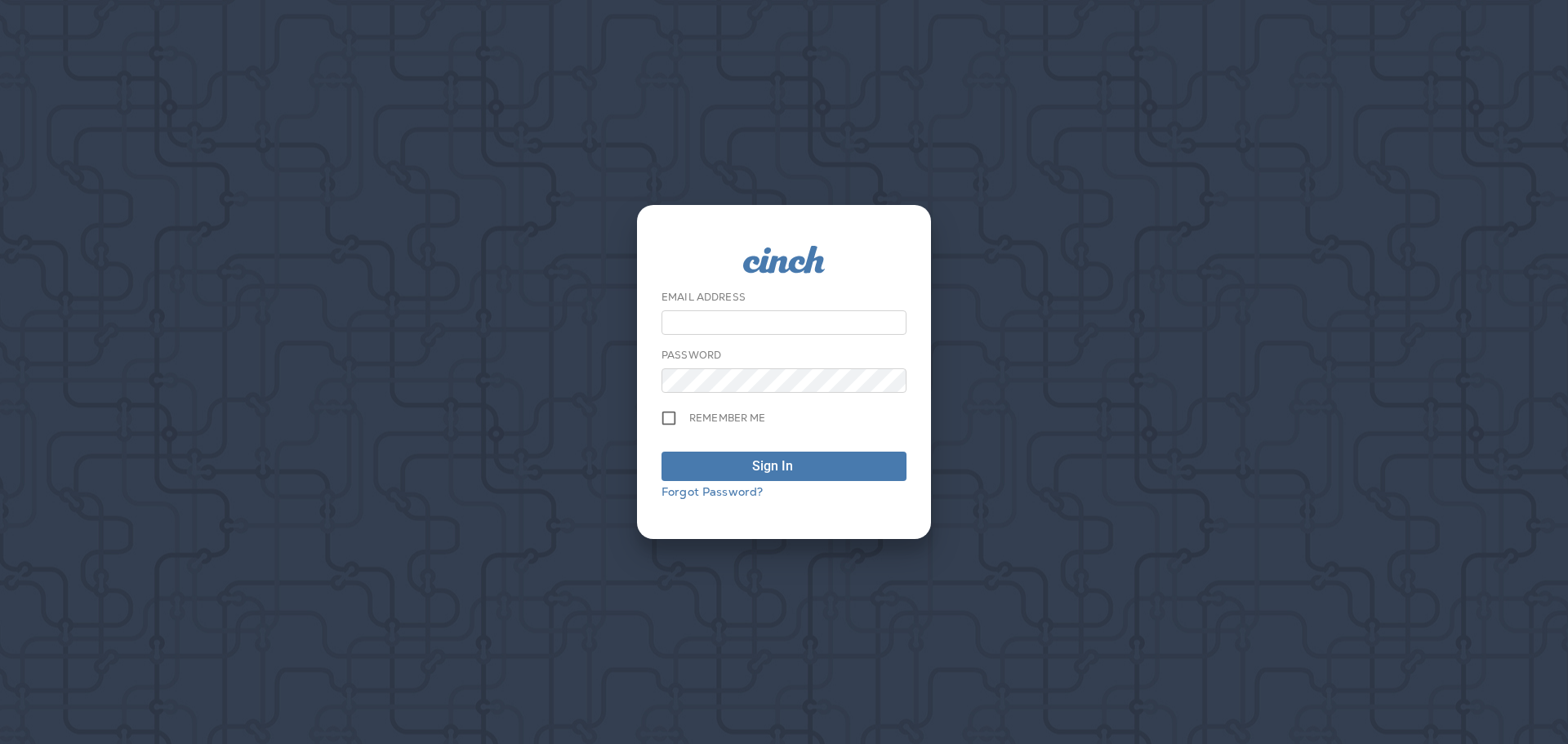
type input "**********"
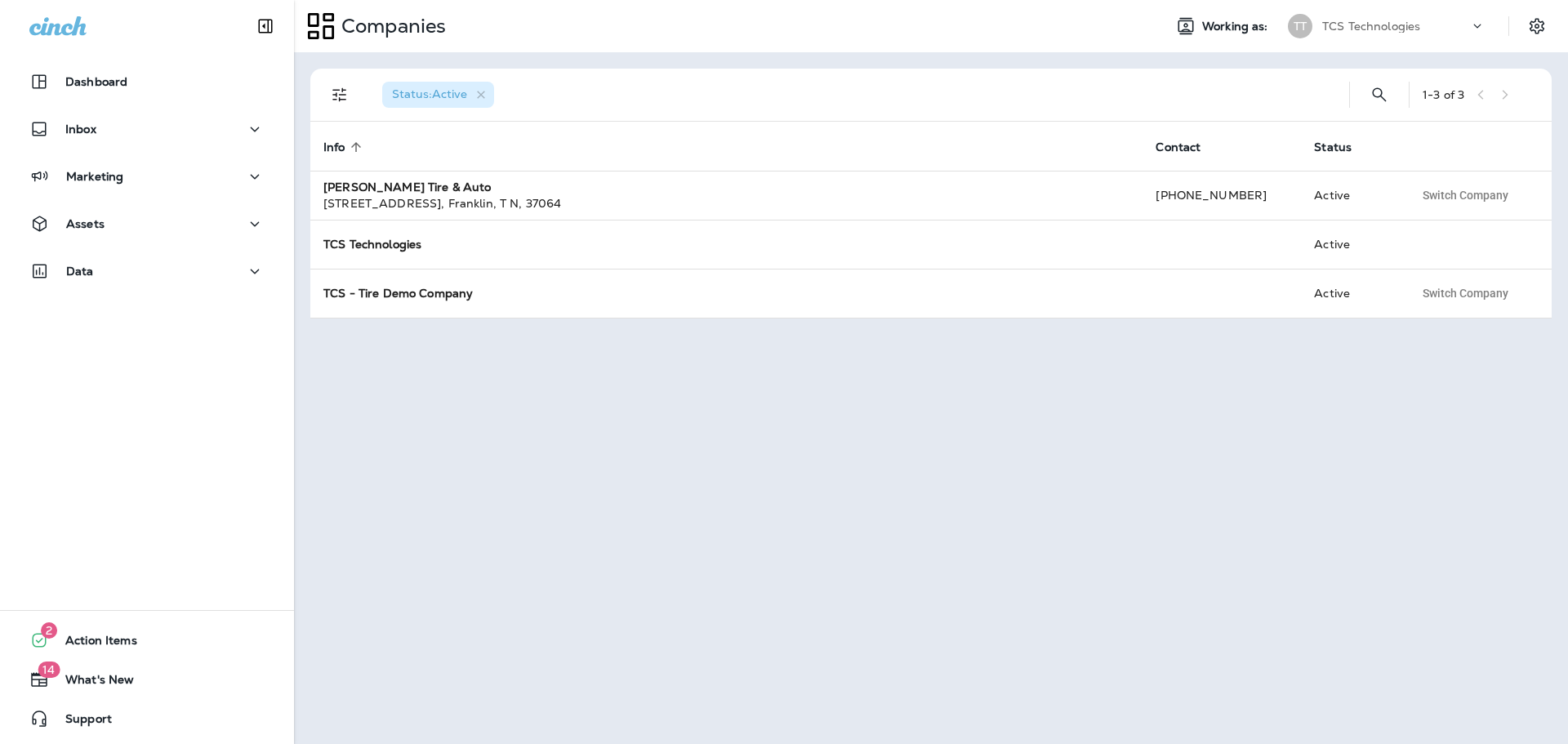
click at [1450, 22] on div "TCS Technologies" at bounding box center [1395, 26] width 147 height 25
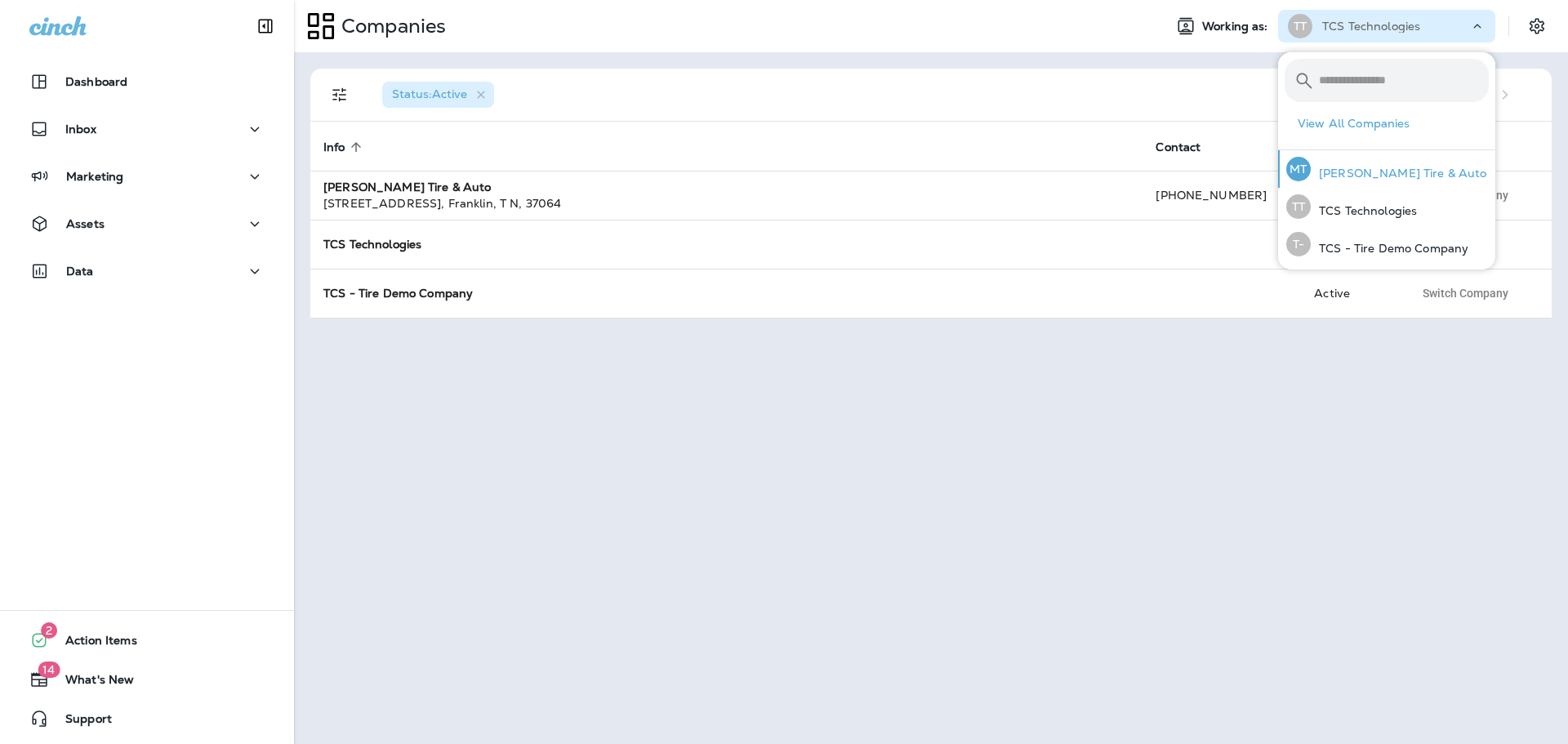
click at [1402, 170] on p "[PERSON_NAME] Tire & Auto" at bounding box center [1398, 173] width 177 height 13
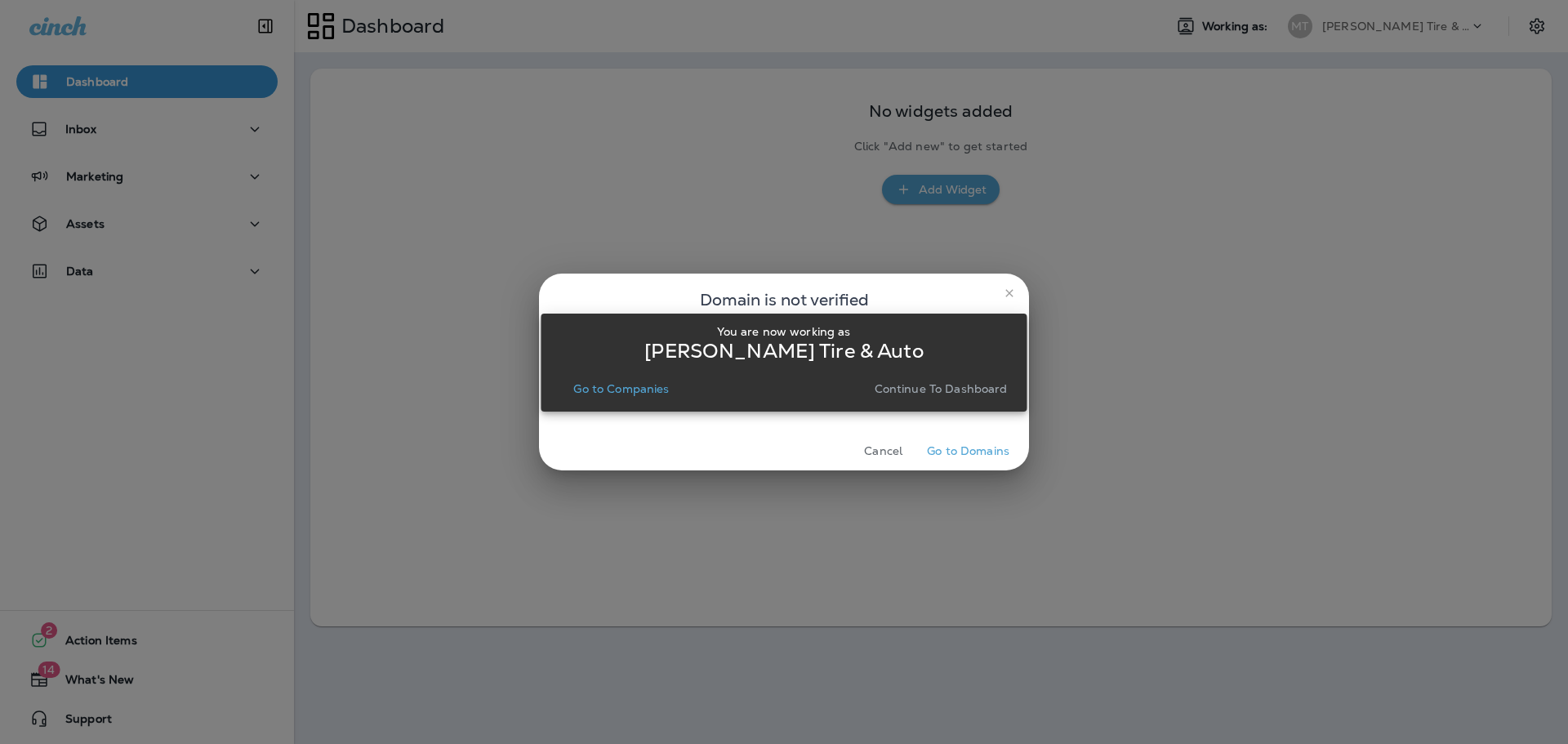
click at [632, 393] on p "Go to Companies" at bounding box center [621, 388] width 96 height 13
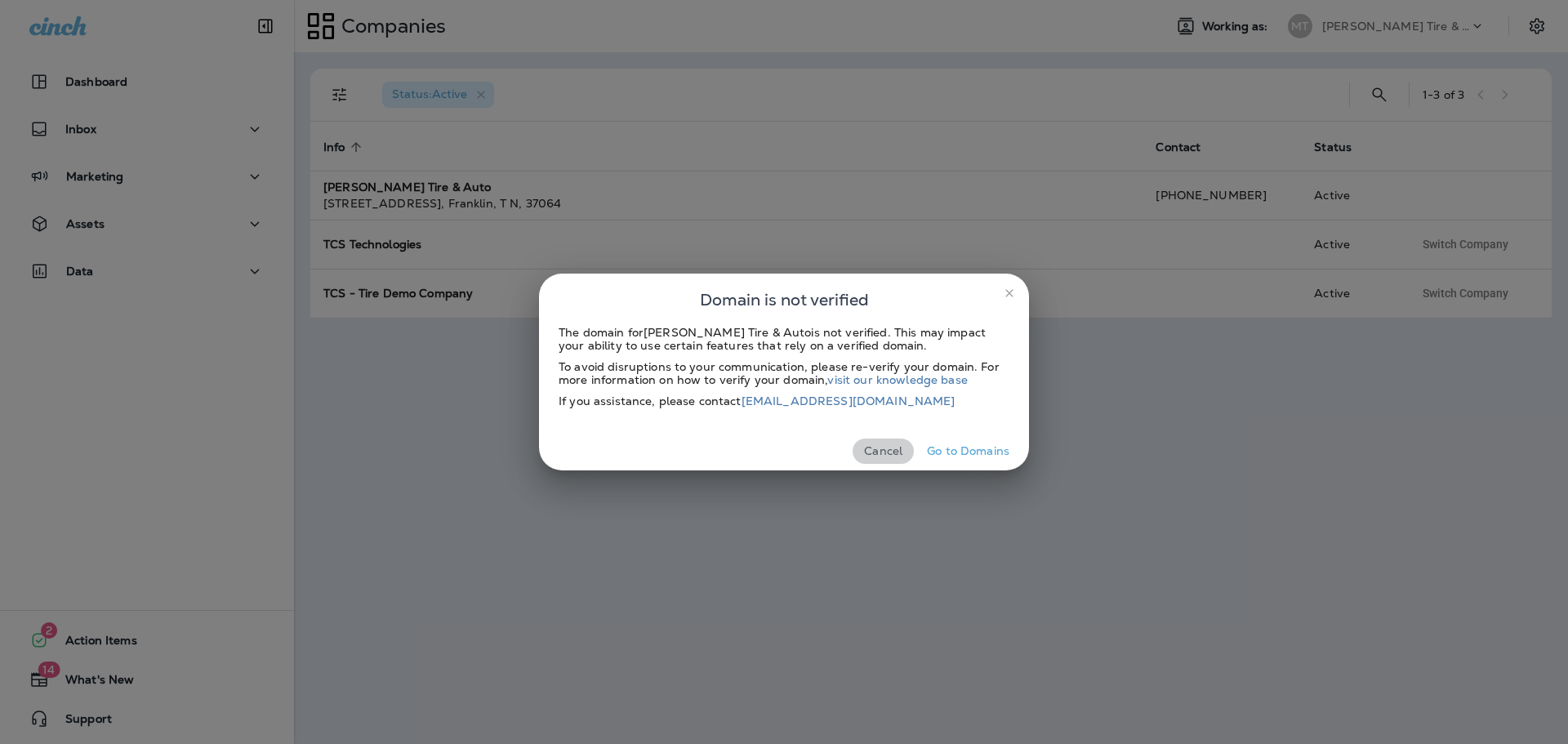
click at [892, 449] on button "Cancel" at bounding box center [884, 451] width 61 height 25
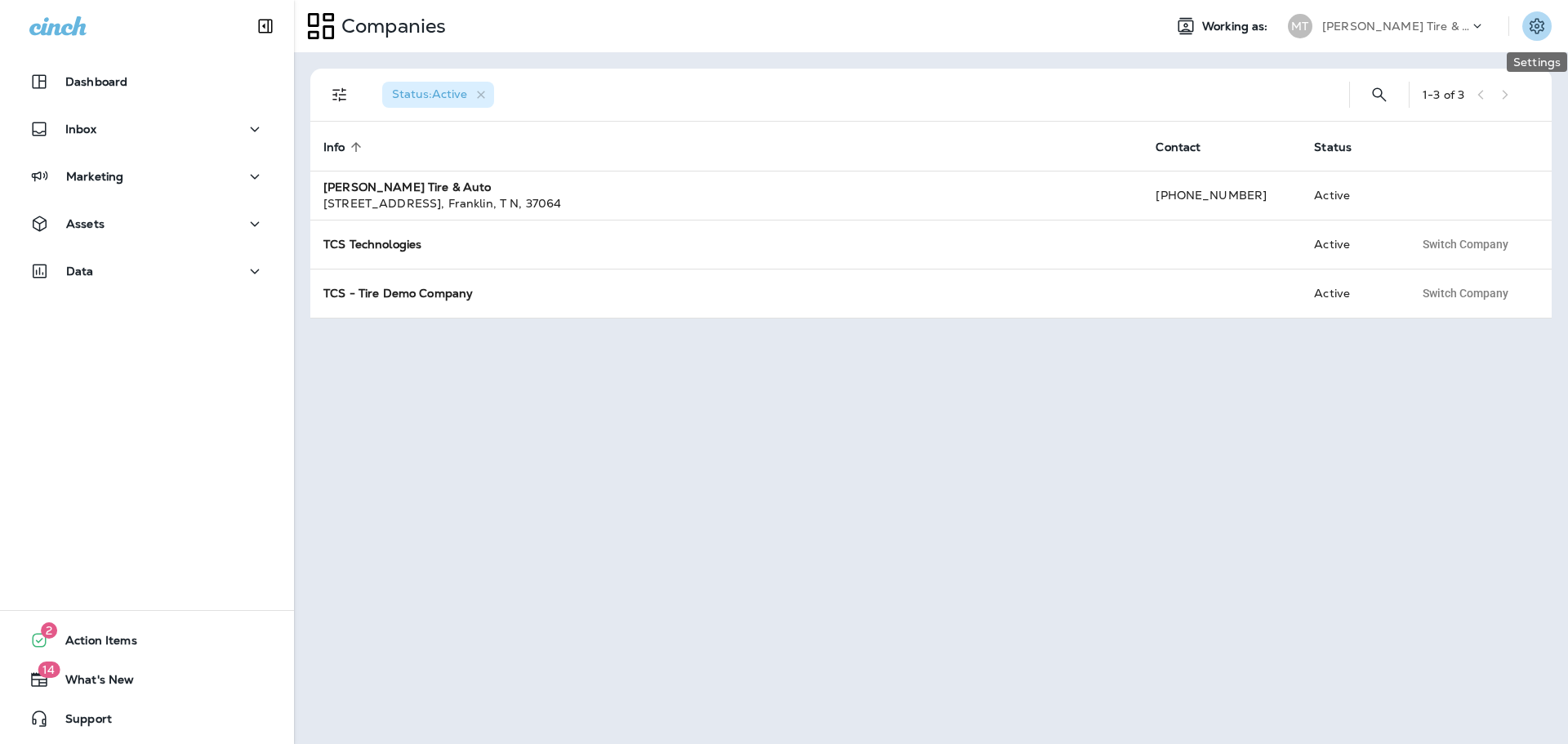
click at [1532, 19] on icon "Settings" at bounding box center [1537, 26] width 19 height 19
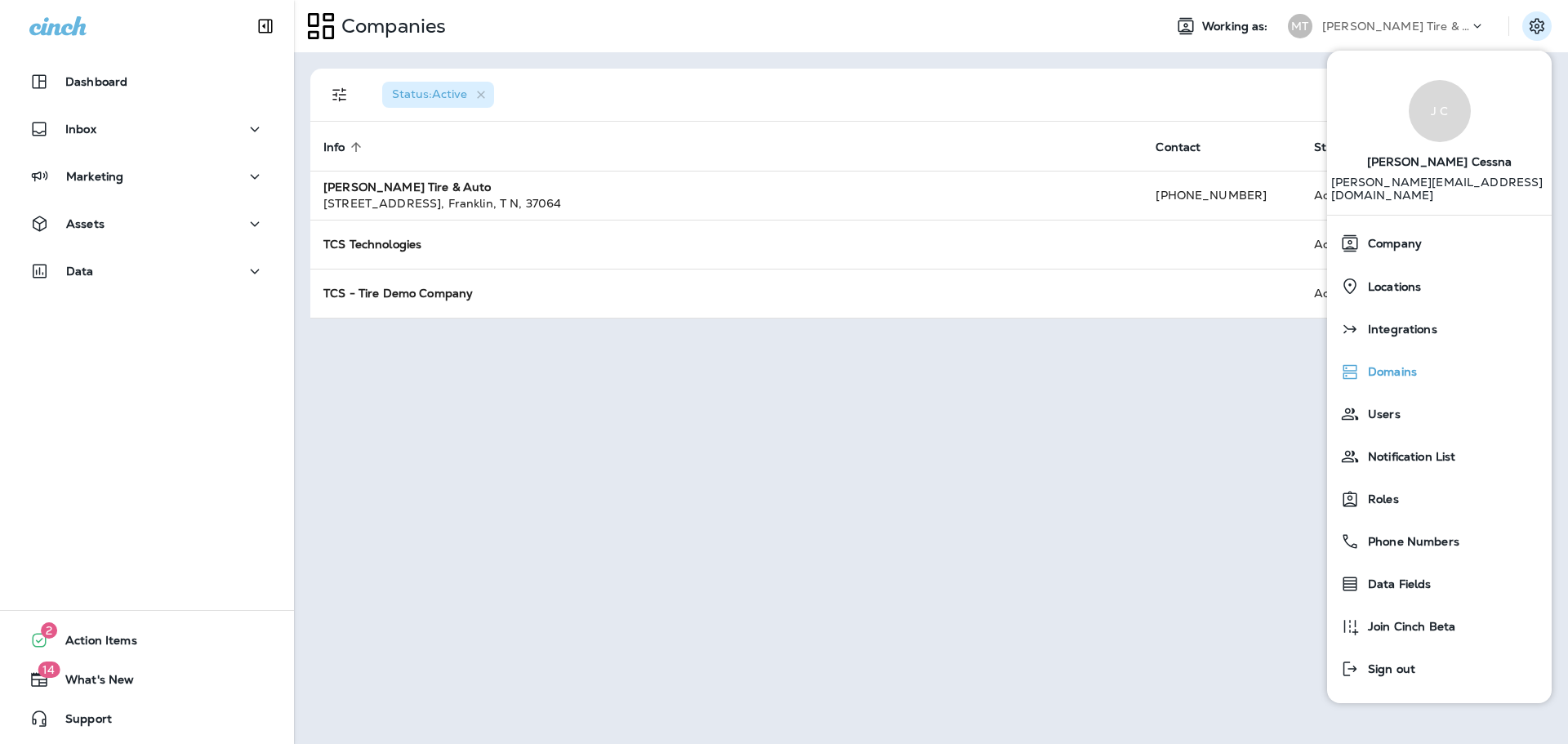
click at [1400, 365] on span "Domains" at bounding box center [1388, 372] width 57 height 14
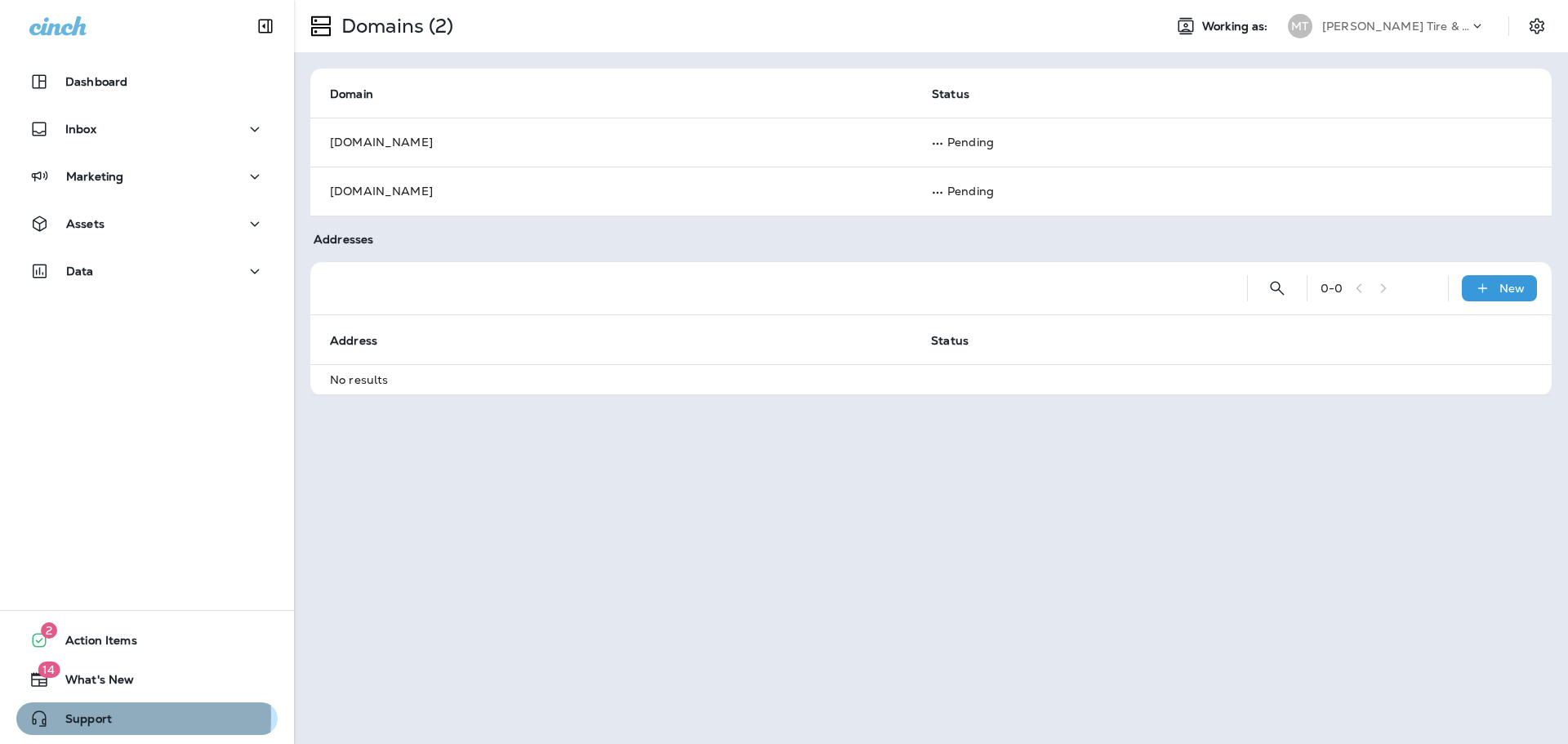
click at [78, 717] on span "Support" at bounding box center [81, 722] width 63 height 19
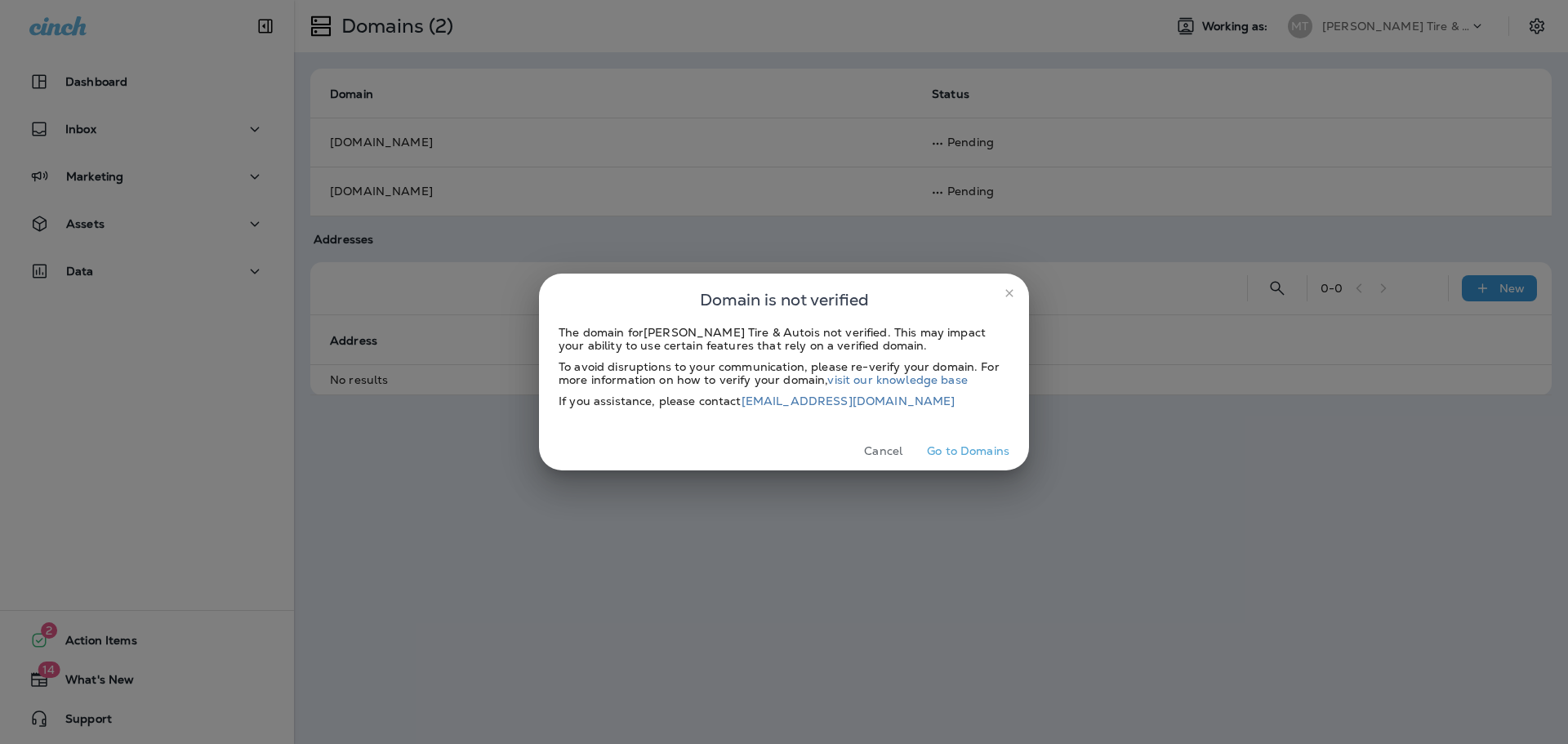
click at [998, 450] on button "Go to Domains" at bounding box center [968, 451] width 96 height 25
